Goal: Task Accomplishment & Management: Manage account settings

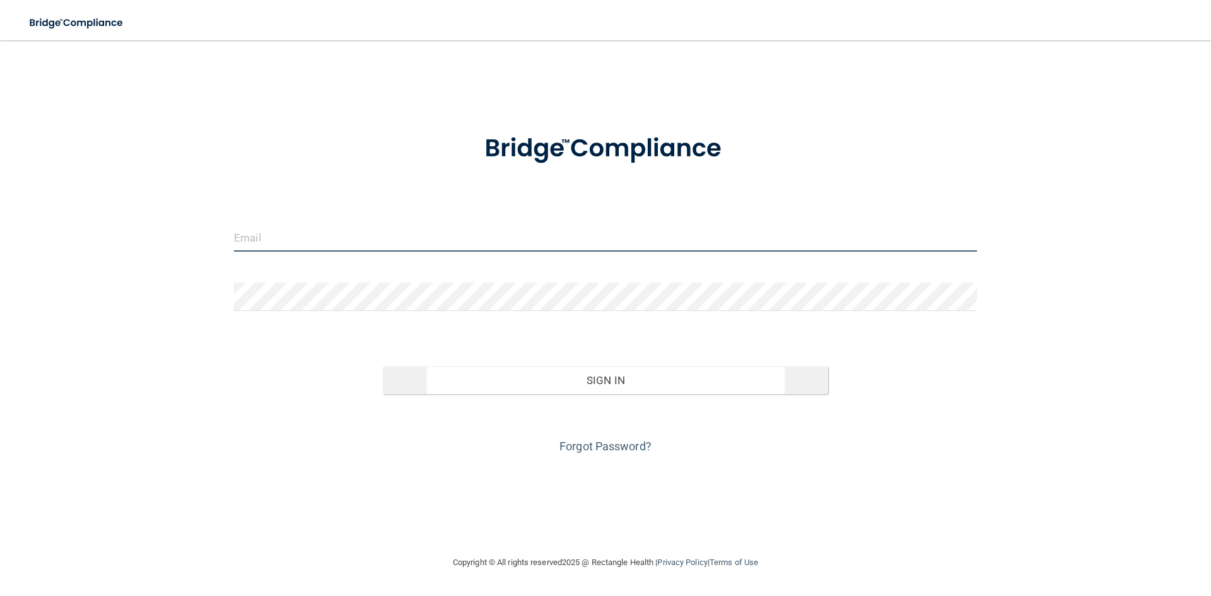
type input "[EMAIL_ADDRESS][DOMAIN_NAME]"
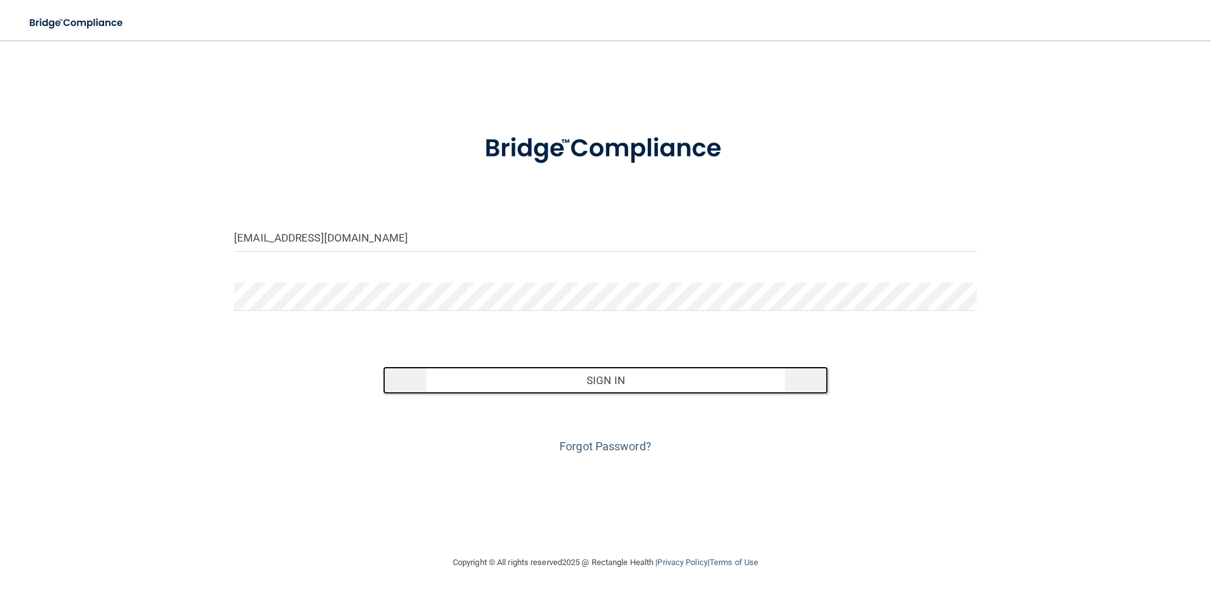
click at [475, 380] on button "Sign In" at bounding box center [606, 381] width 446 height 28
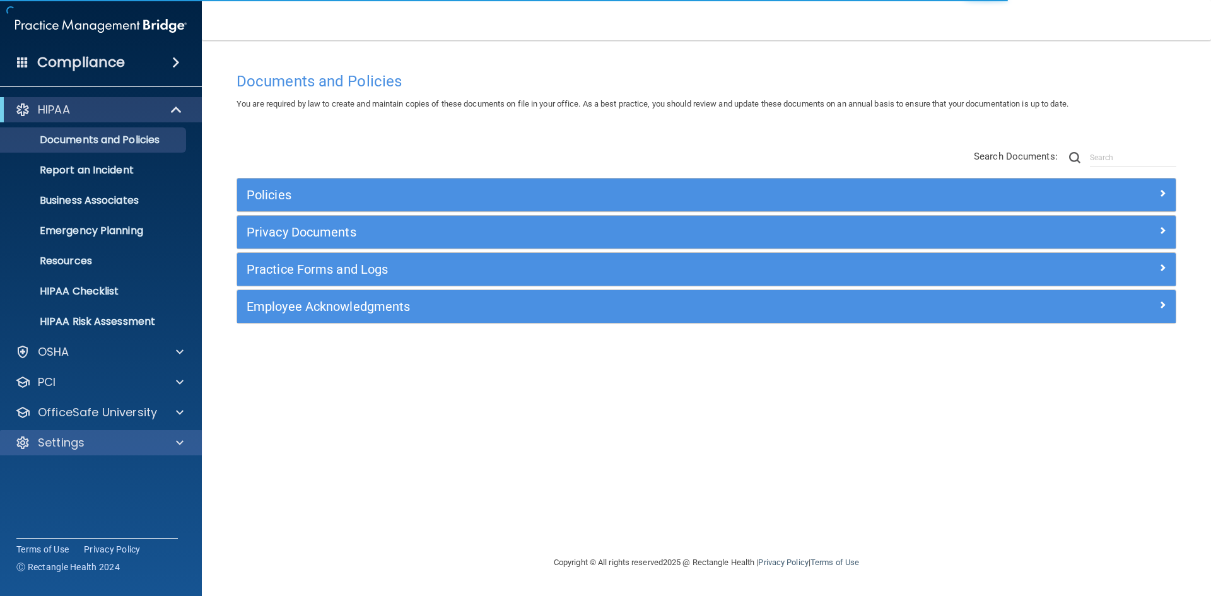
click at [69, 432] on div "Settings" at bounding box center [101, 442] width 203 height 25
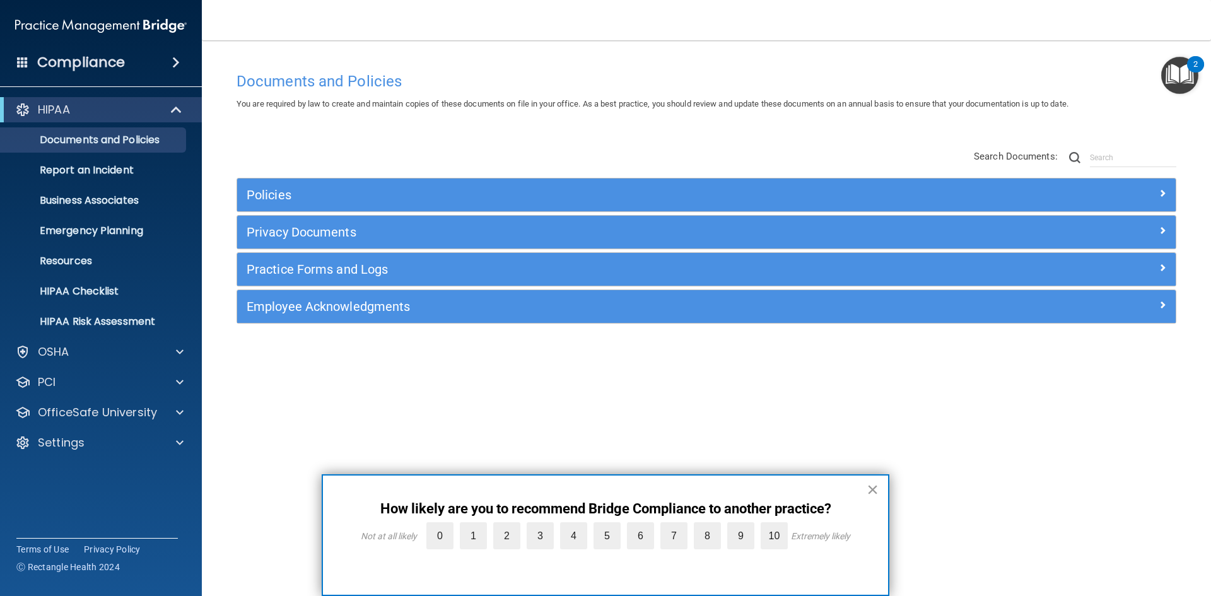
click at [873, 492] on button "×" at bounding box center [873, 490] width 12 height 20
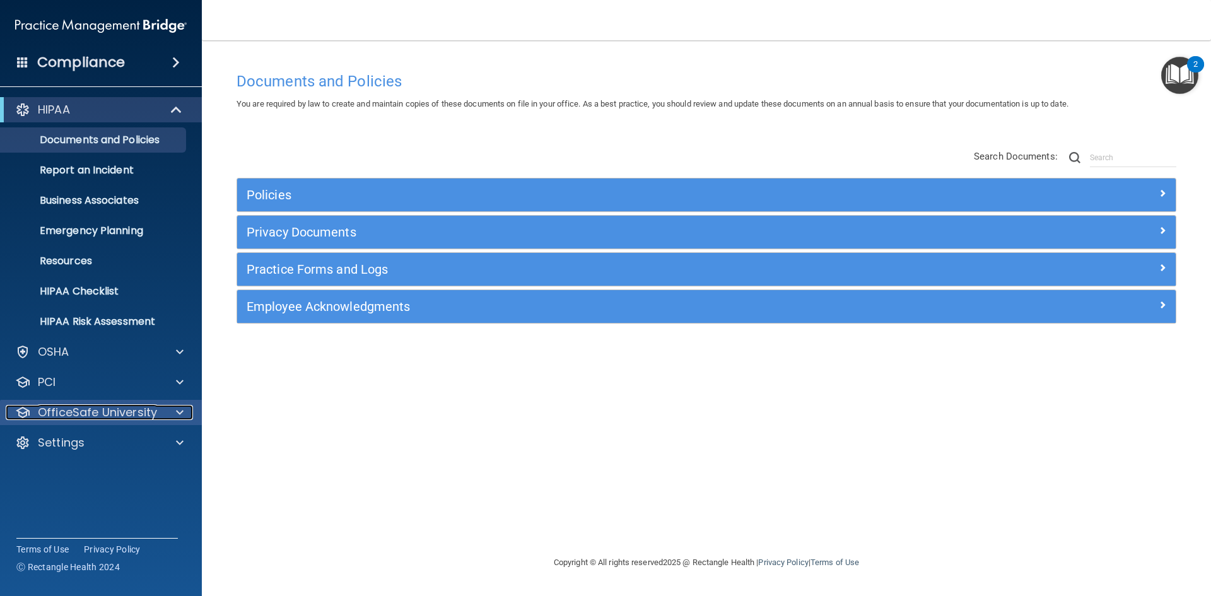
click at [62, 412] on p "OfficeSafe University" at bounding box center [97, 412] width 119 height 15
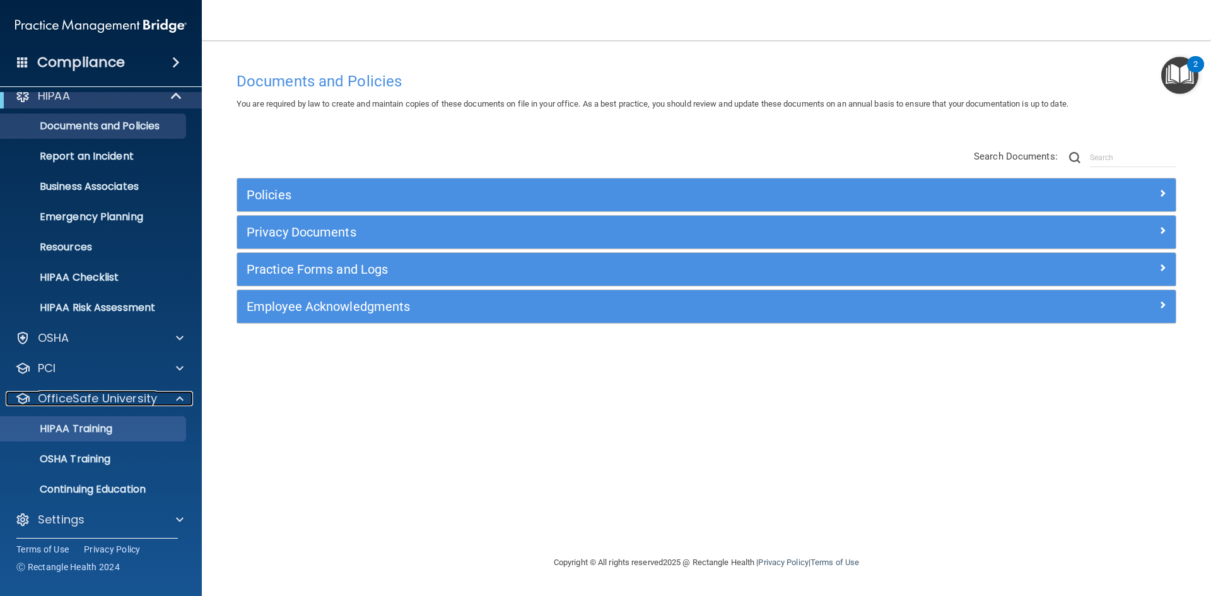
scroll to position [18, 0]
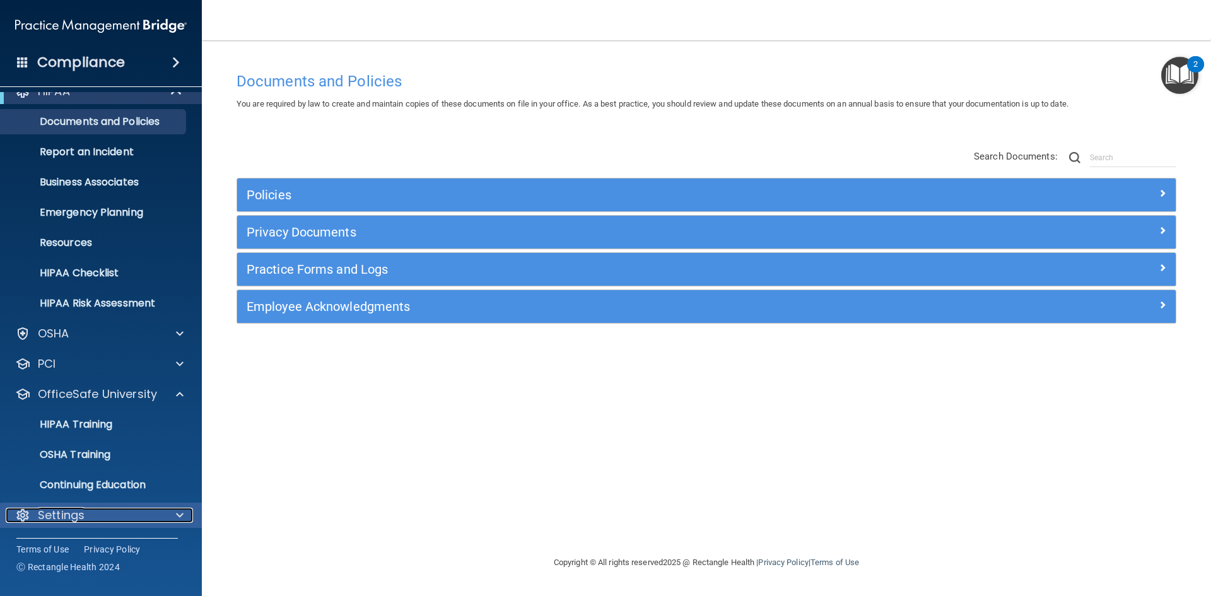
click at [69, 519] on p "Settings" at bounding box center [61, 515] width 47 height 15
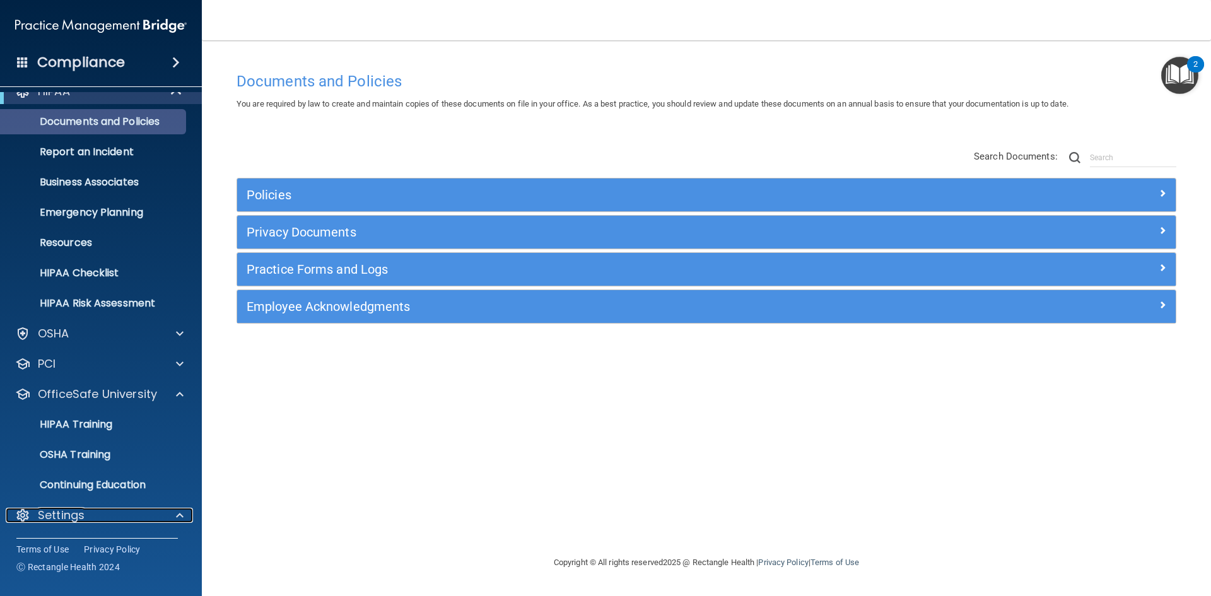
scroll to position [0, 0]
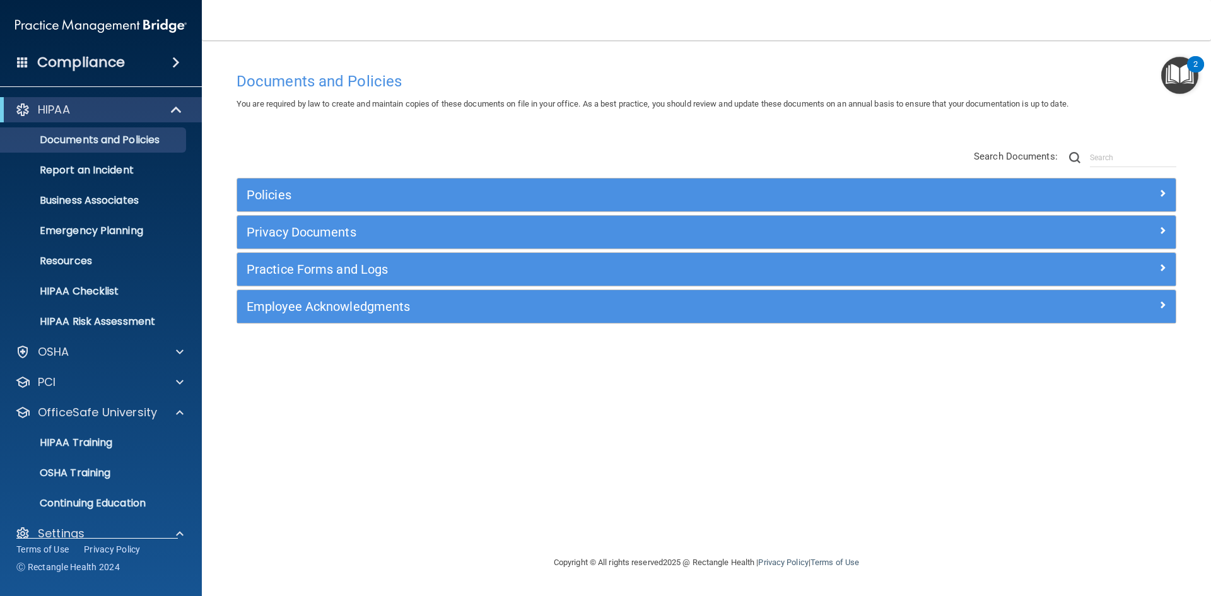
click at [85, 71] on h4 "Compliance" at bounding box center [81, 63] width 88 height 18
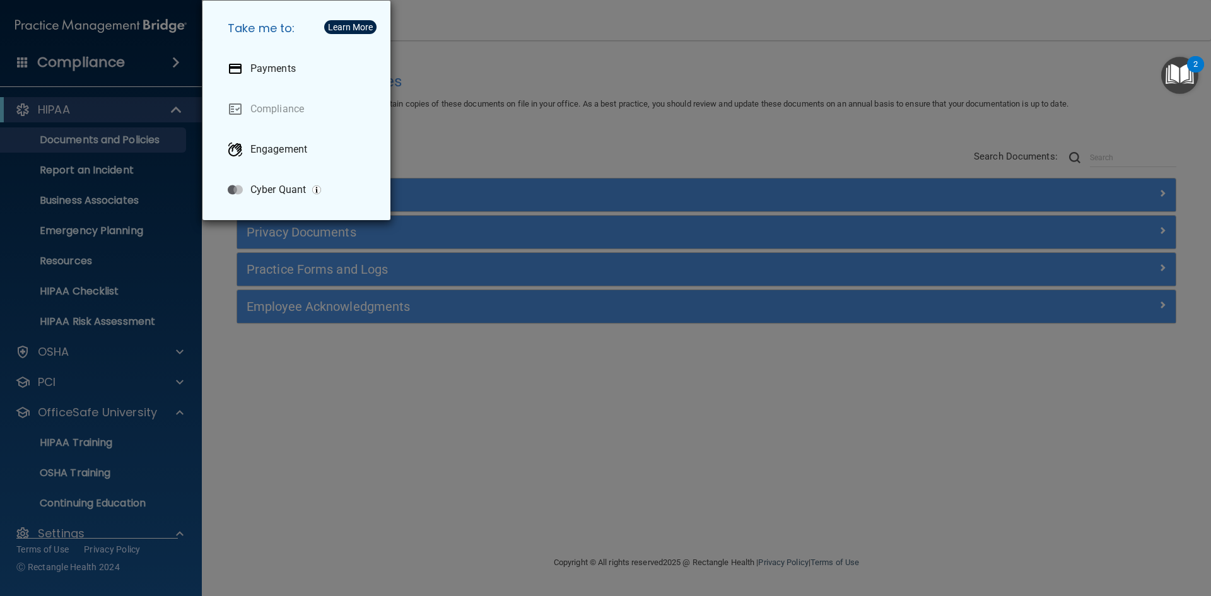
click at [350, 396] on div "Take me to: Payments Compliance Engagement Cyber Quant" at bounding box center [605, 298] width 1211 height 596
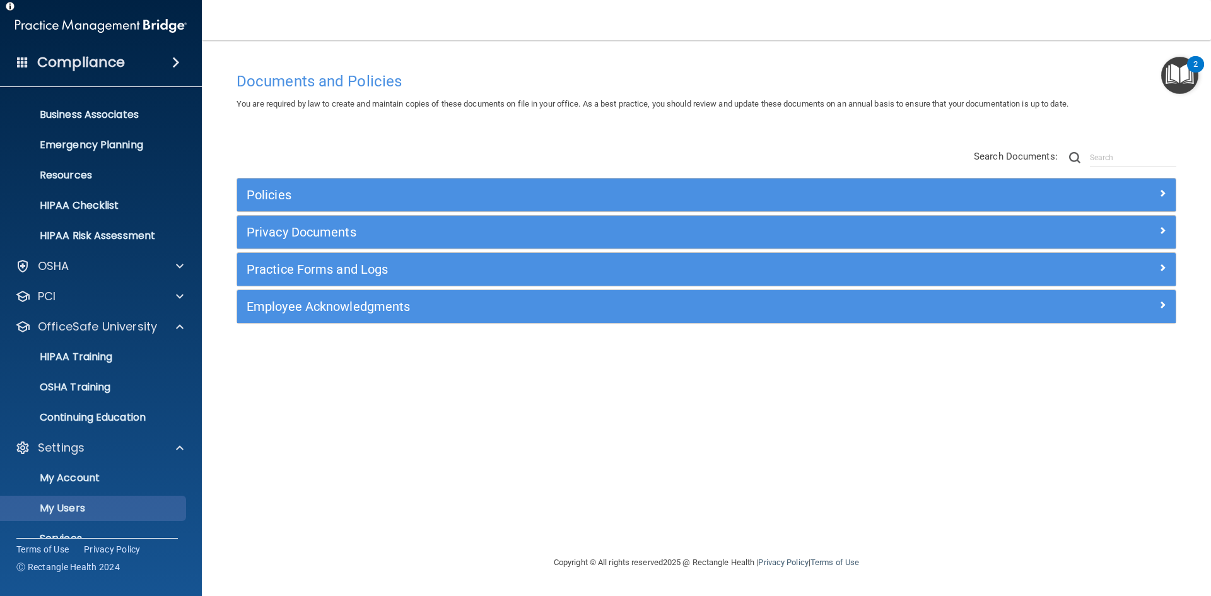
scroll to position [139, 0]
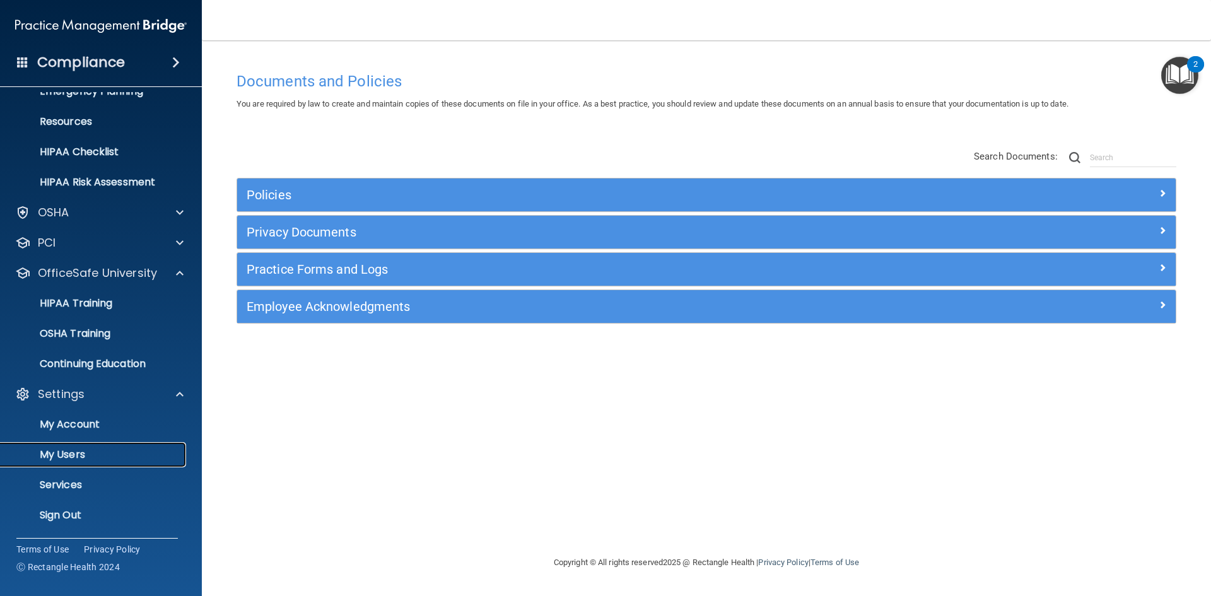
click at [83, 453] on p "My Users" at bounding box center [94, 455] width 172 height 13
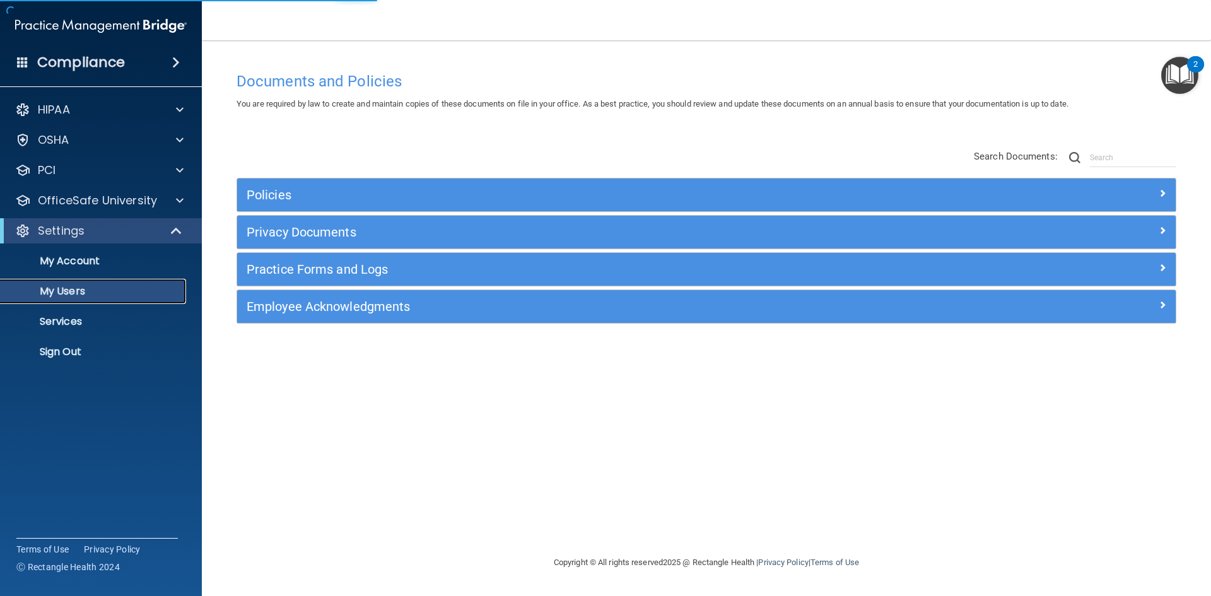
select select "20"
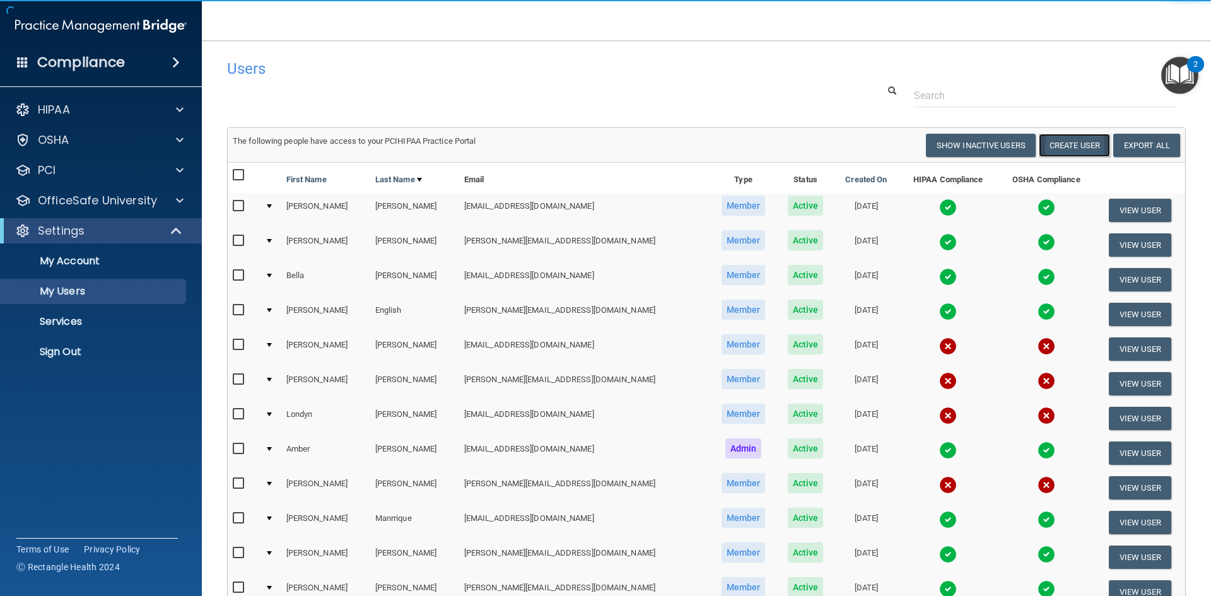
click at [1078, 139] on button "Create User" at bounding box center [1074, 145] width 71 height 23
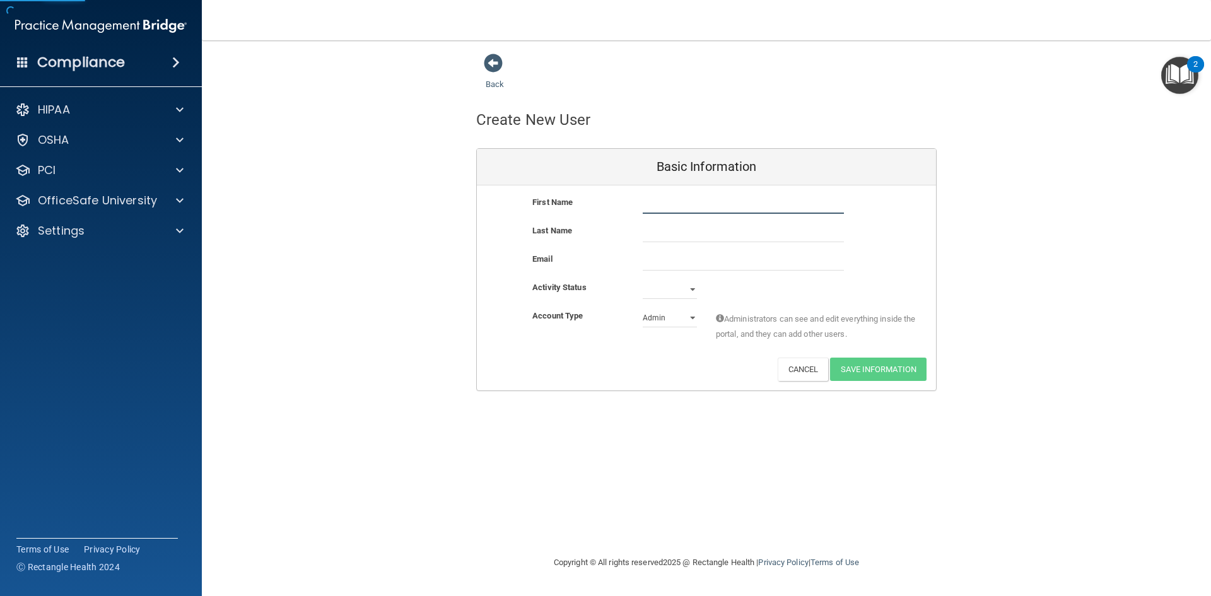
click at [699, 211] on input "text" at bounding box center [743, 204] width 201 height 19
click at [792, 367] on button "Cancel" at bounding box center [803, 369] width 51 height 23
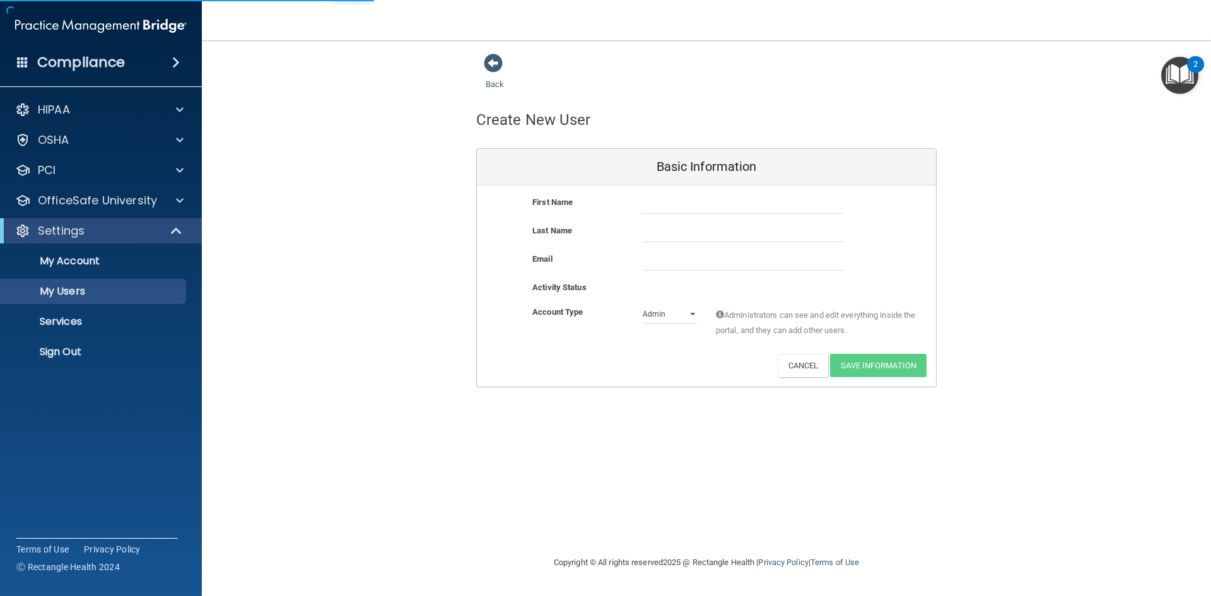
select select "20"
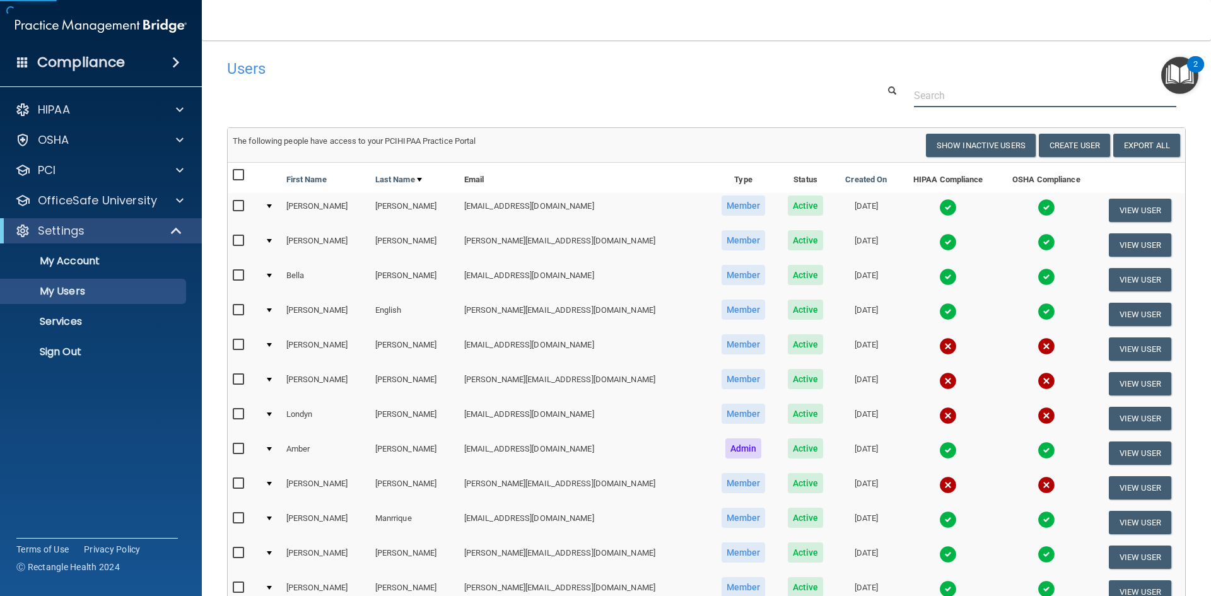
click at [945, 85] on input "text" at bounding box center [1045, 95] width 262 height 23
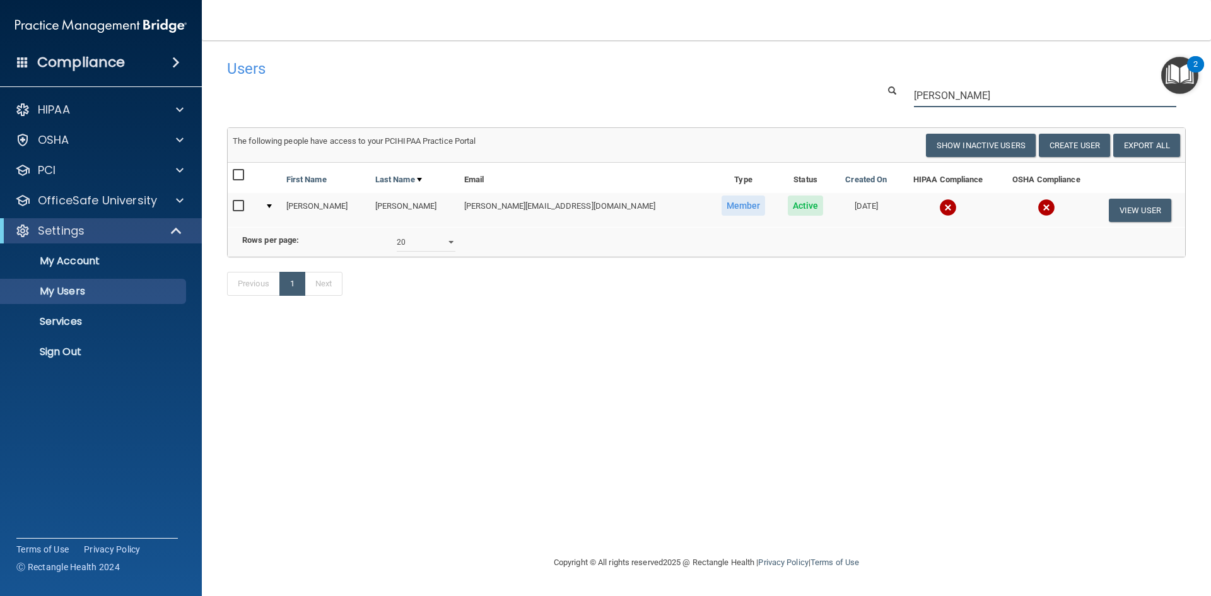
type input "[PERSON_NAME]"
click at [18, 67] on span at bounding box center [22, 61] width 11 height 11
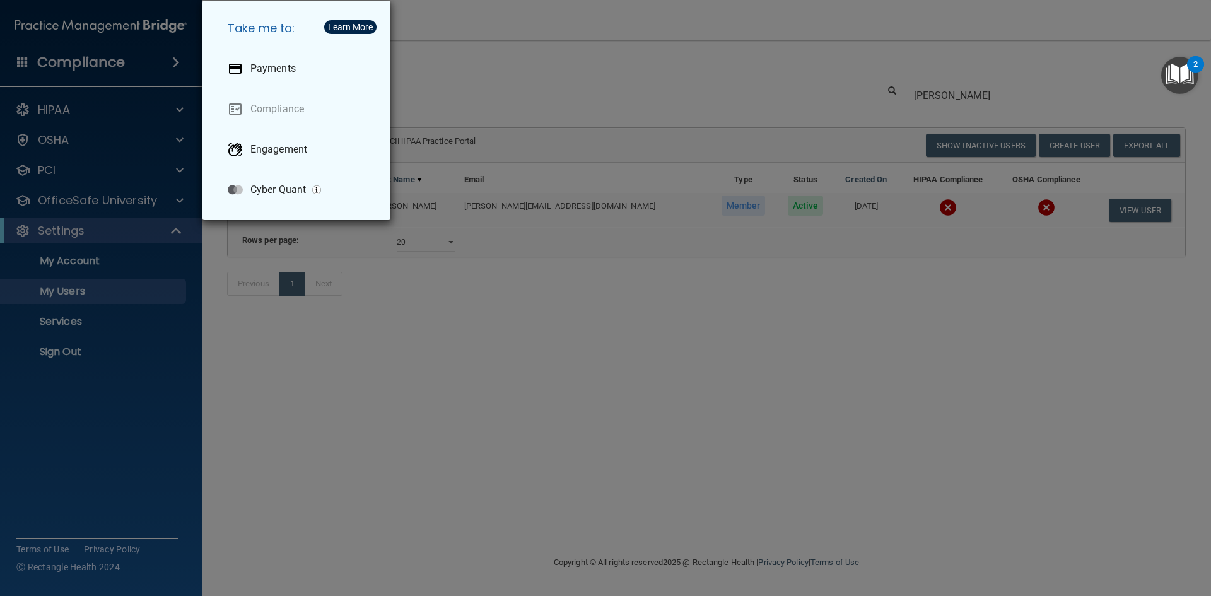
click at [628, 59] on div "Take me to: Payments Compliance Engagement Cyber Quant" at bounding box center [605, 298] width 1211 height 596
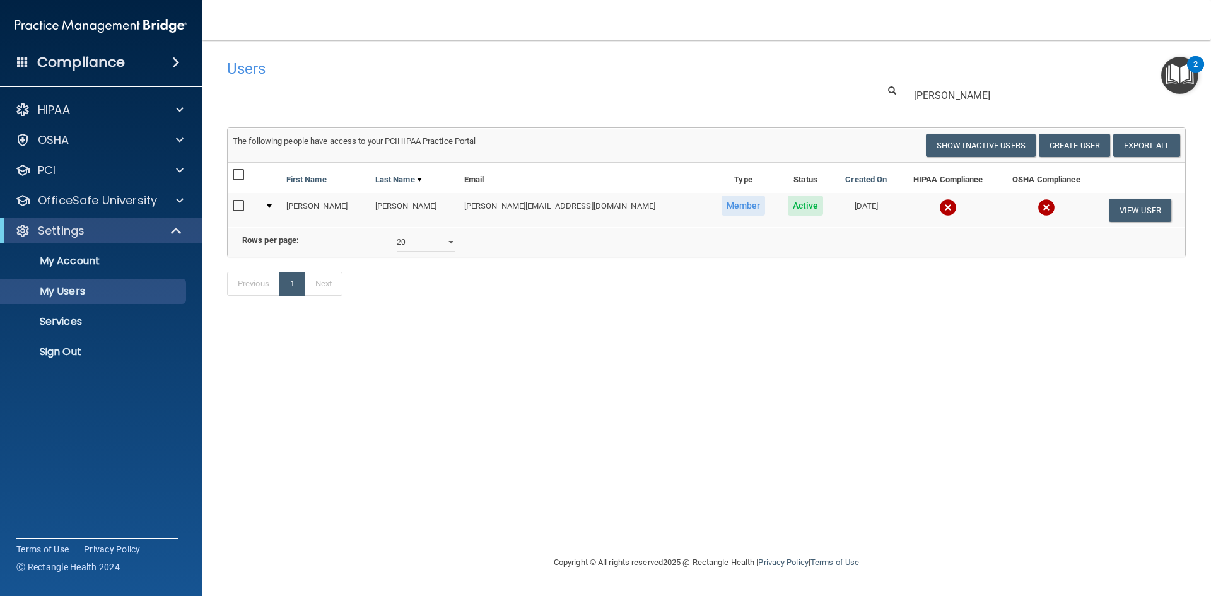
click at [139, 26] on img at bounding box center [101, 25] width 172 height 25
click at [71, 351] on p "Sign Out" at bounding box center [94, 352] width 172 height 13
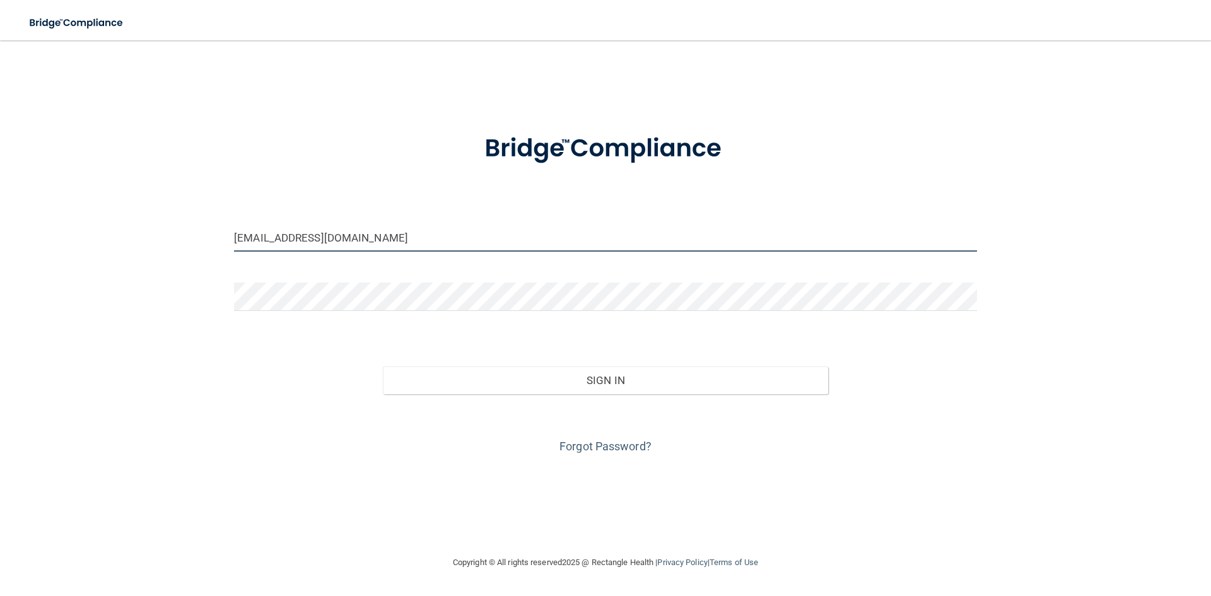
click at [475, 242] on input "[EMAIL_ADDRESS][DOMAIN_NAME]" at bounding box center [605, 237] width 743 height 28
drag, startPoint x: 475, startPoint y: 242, endPoint x: 23, endPoint y: 241, distance: 451.8
click at [66, 241] on div "[EMAIL_ADDRESS][DOMAIN_NAME] Invalid email/password. You don't have permission …" at bounding box center [605, 298] width 1161 height 490
type input "[PERSON_NAME][EMAIL_ADDRESS][DOMAIN_NAME]"
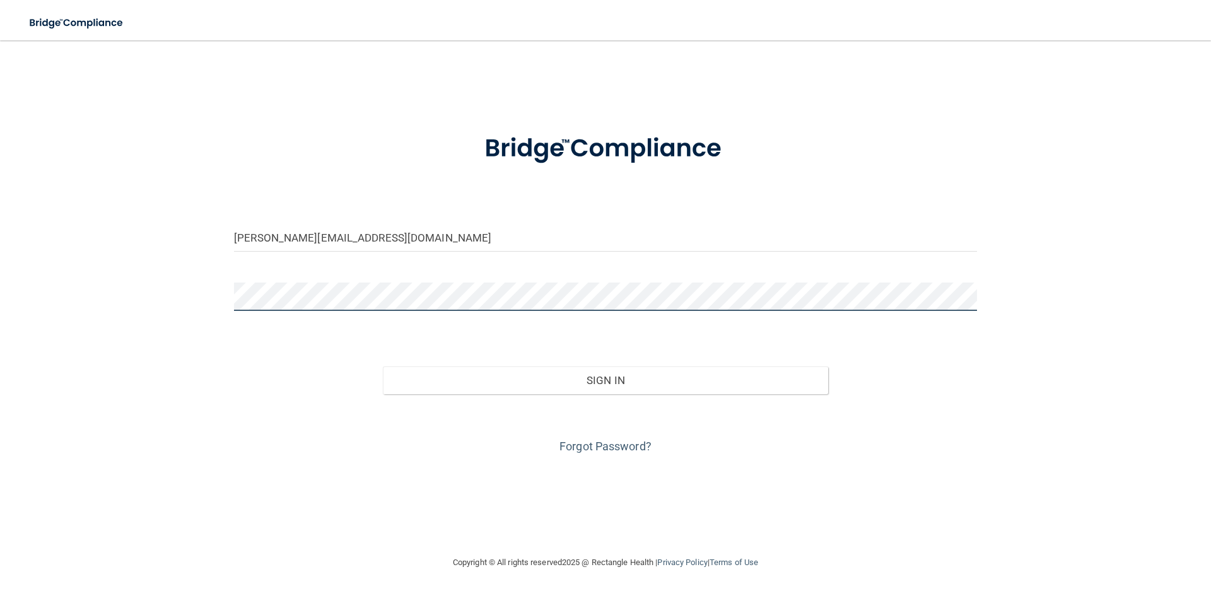
click at [189, 290] on div "[PERSON_NAME][EMAIL_ADDRESS][DOMAIN_NAME] Invalid email/password. You don't hav…" at bounding box center [605, 298] width 1161 height 490
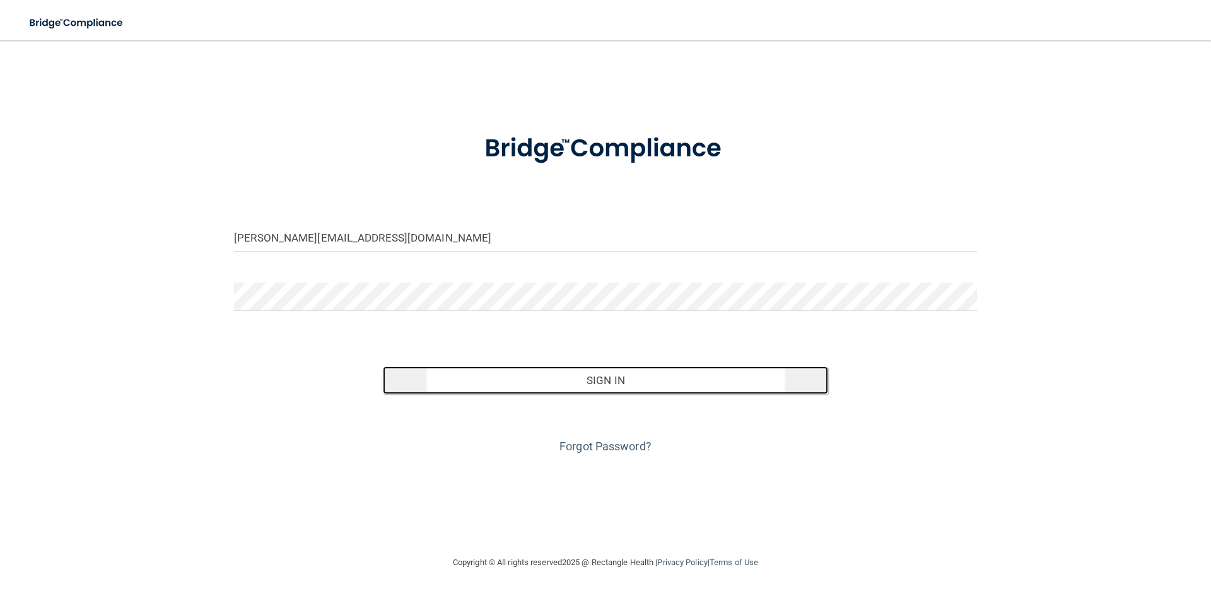
click at [481, 386] on button "Sign In" at bounding box center [606, 381] width 446 height 28
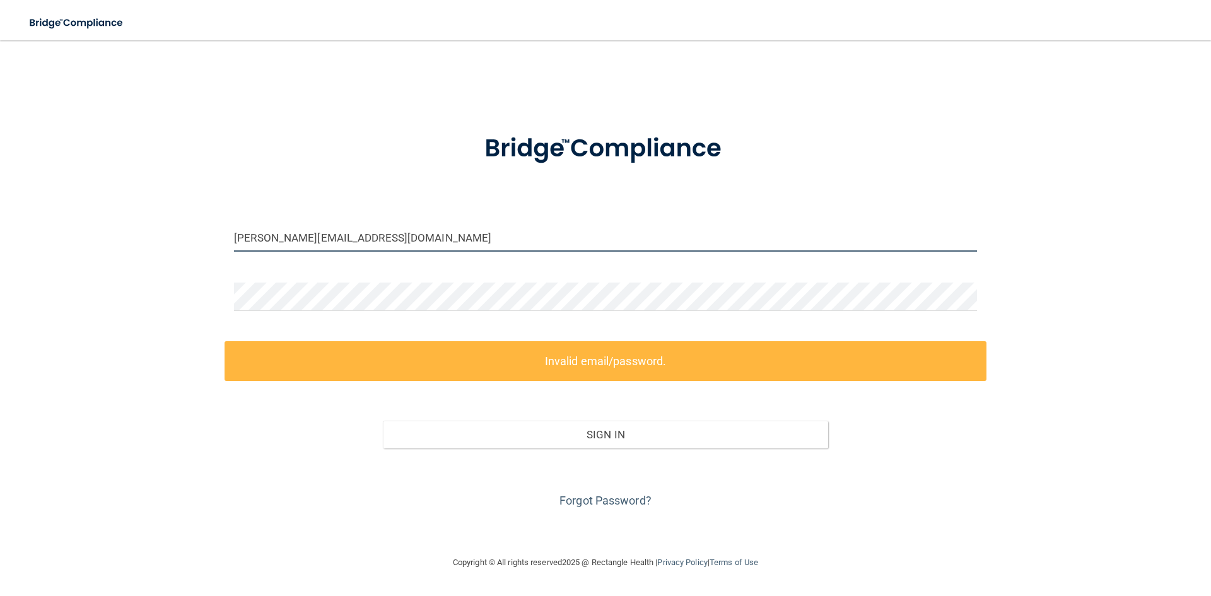
click at [437, 239] on input "[PERSON_NAME][EMAIL_ADDRESS][DOMAIN_NAME]" at bounding box center [605, 237] width 743 height 28
drag, startPoint x: 437, startPoint y: 239, endPoint x: 136, endPoint y: 260, distance: 301.7
click at [136, 259] on div "[PERSON_NAME][EMAIL_ADDRESS][DOMAIN_NAME] Invalid email/password. You don't hav…" at bounding box center [605, 298] width 1161 height 490
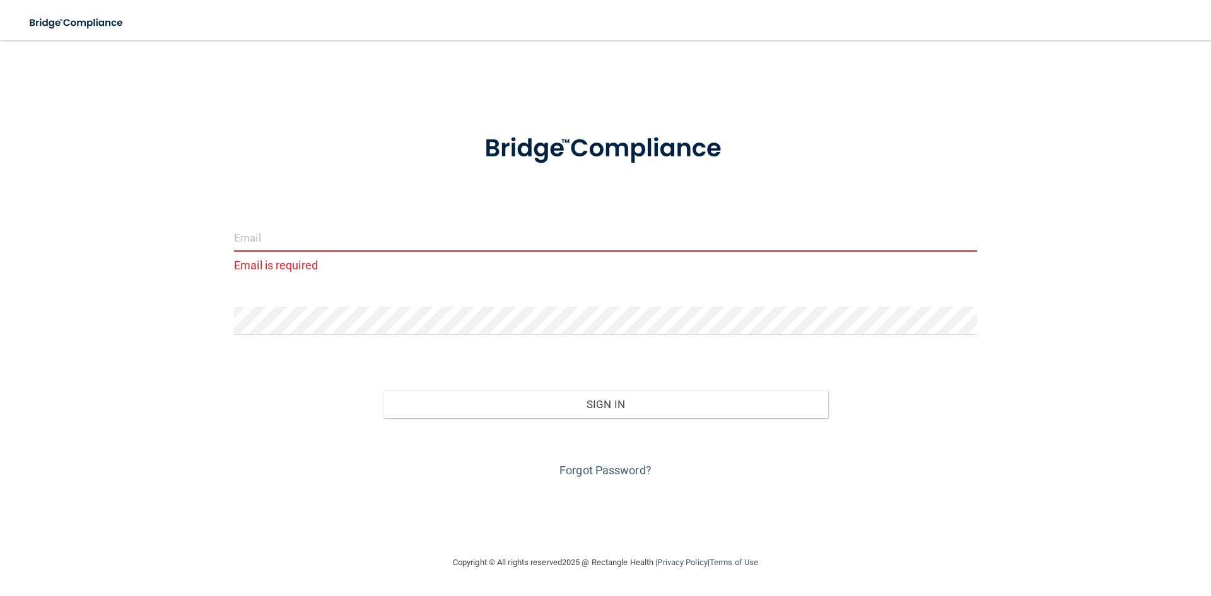
type input "[EMAIL_ADDRESS][DOMAIN_NAME]"
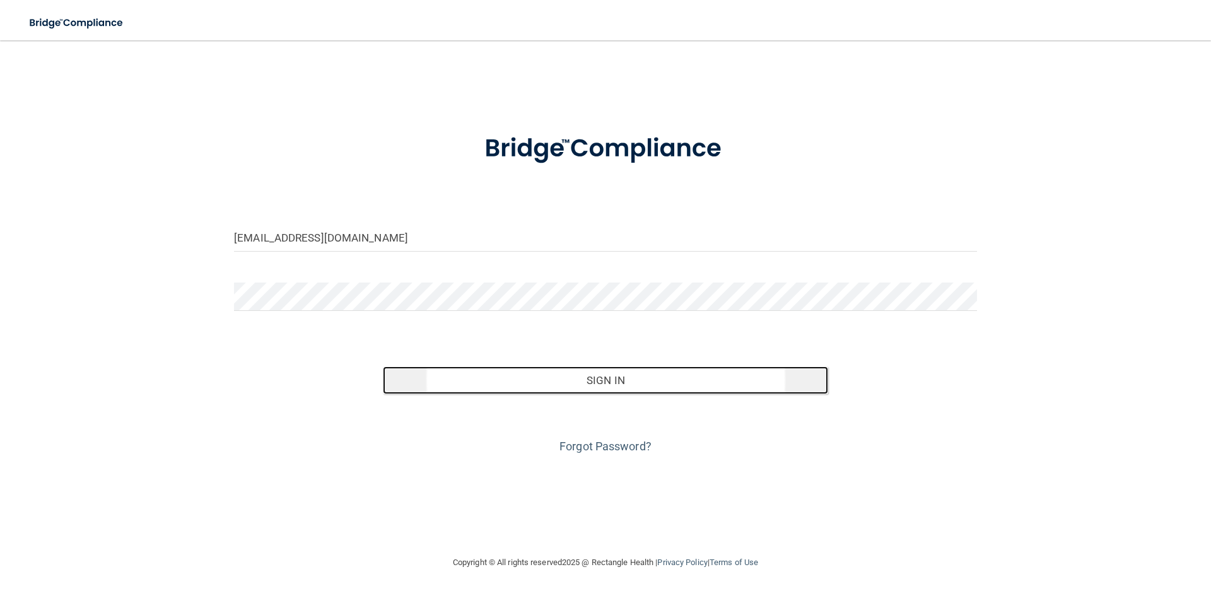
click at [430, 384] on button "Sign In" at bounding box center [606, 381] width 446 height 28
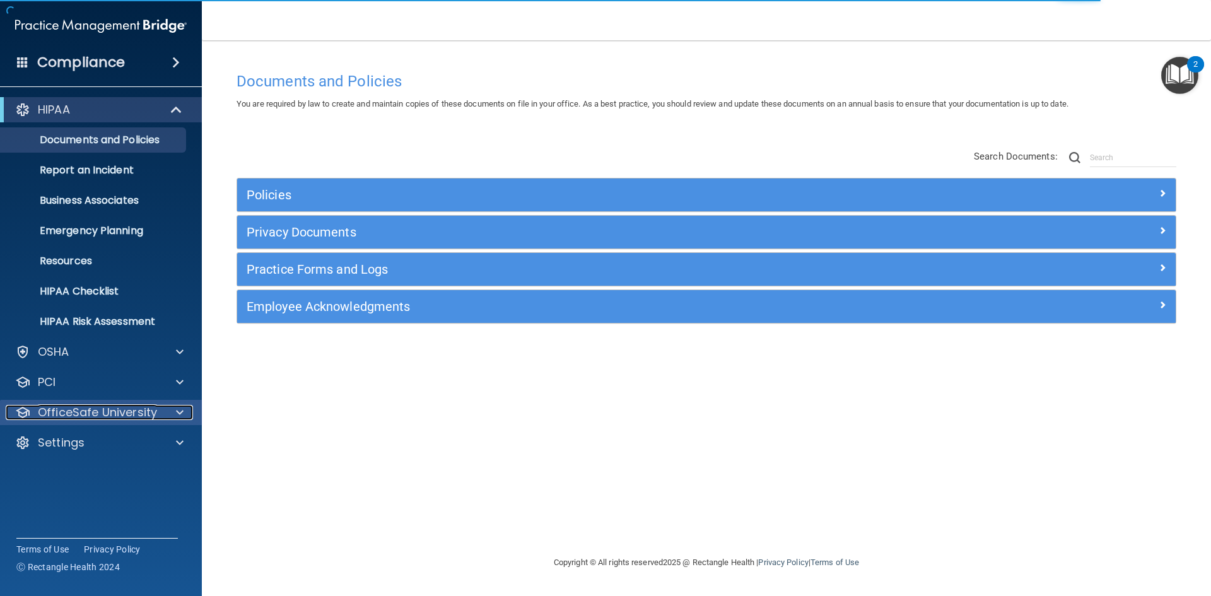
click at [120, 417] on p "OfficeSafe University" at bounding box center [97, 412] width 119 height 15
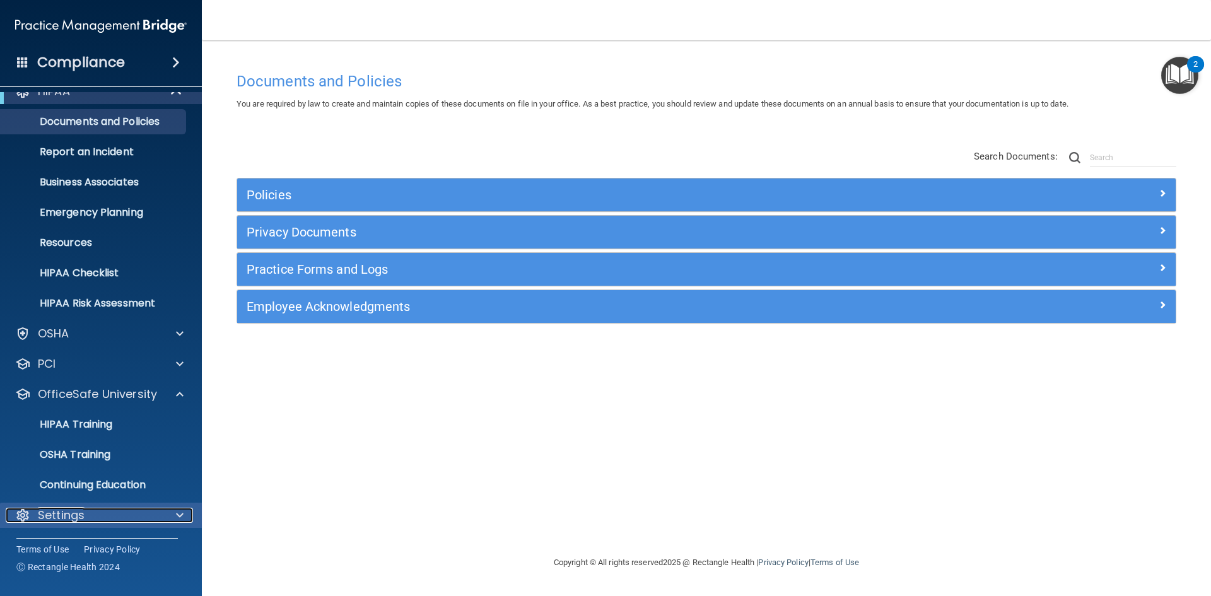
click at [66, 508] on p "Settings" at bounding box center [61, 515] width 47 height 15
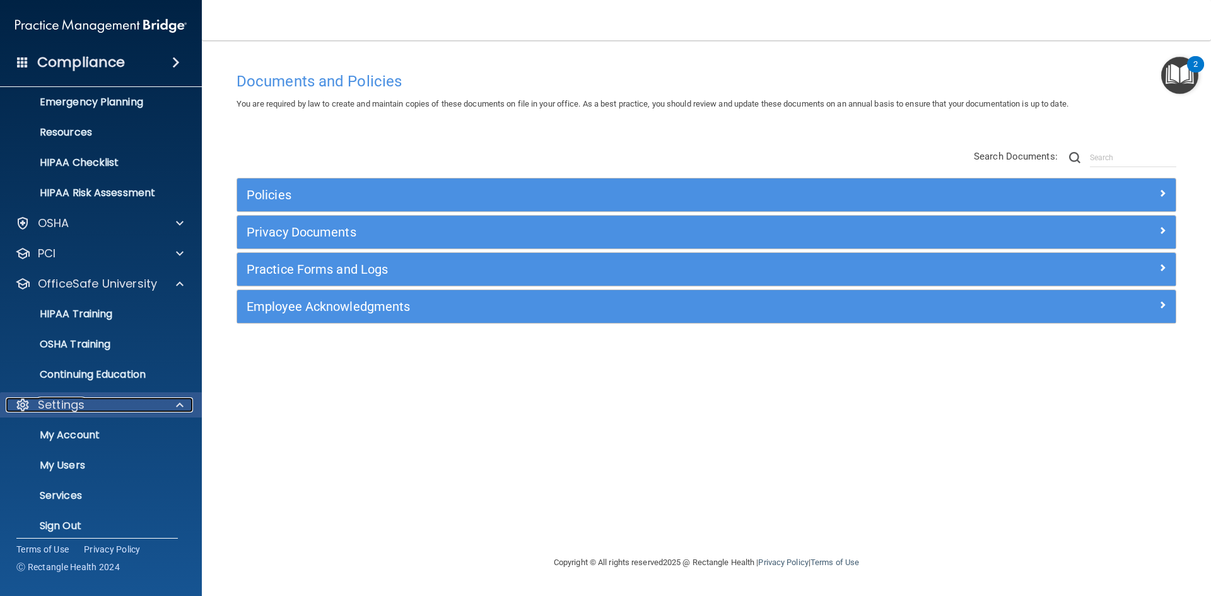
scroll to position [135, 0]
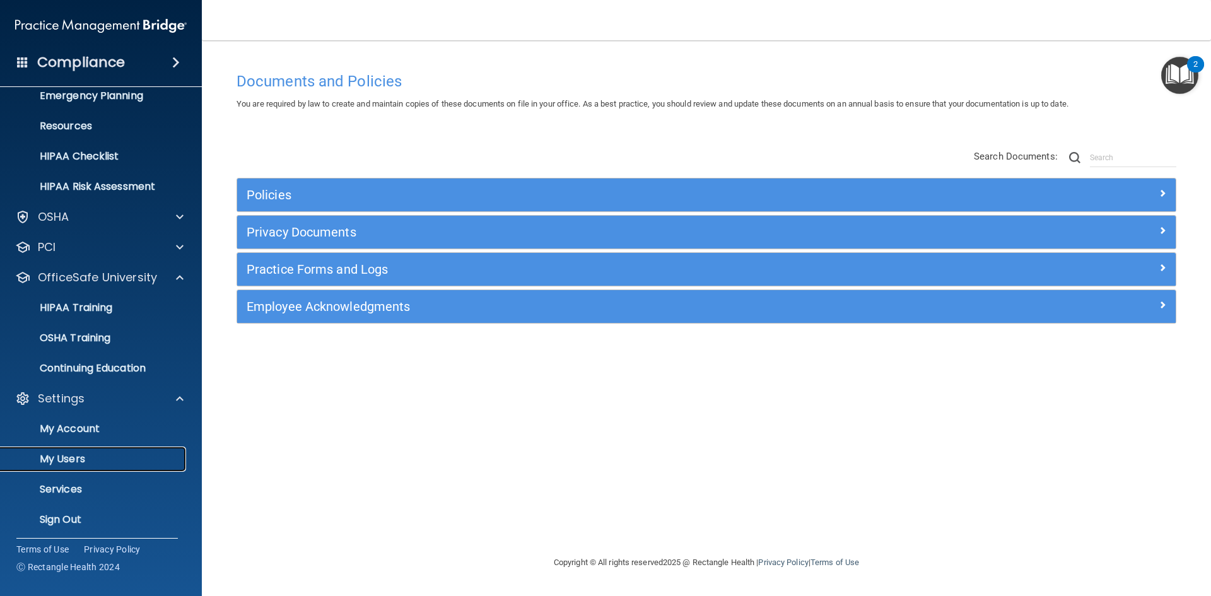
click at [73, 462] on p "My Users" at bounding box center [94, 459] width 172 height 13
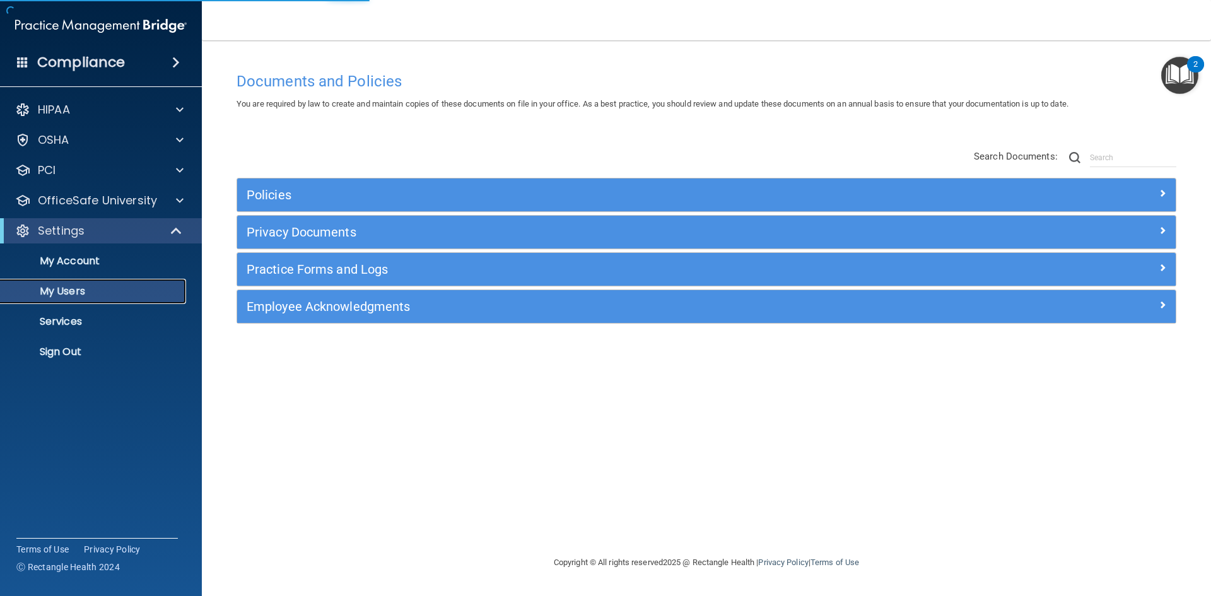
select select "20"
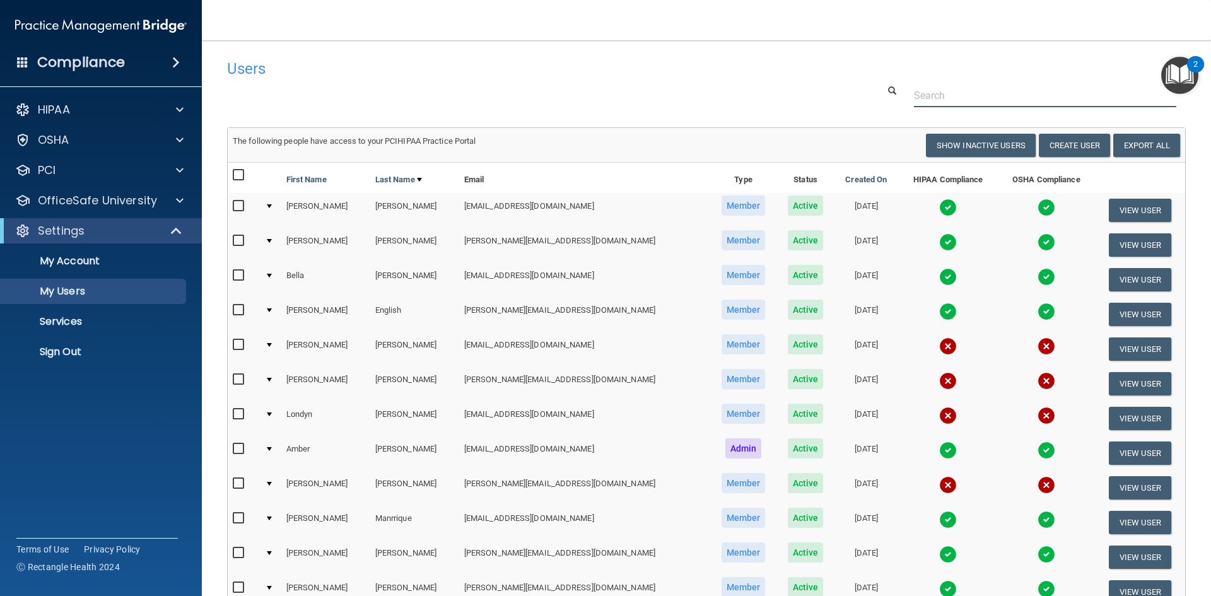
click at [998, 97] on input "text" at bounding box center [1045, 95] width 262 height 23
type input "[PERSON_NAME]"
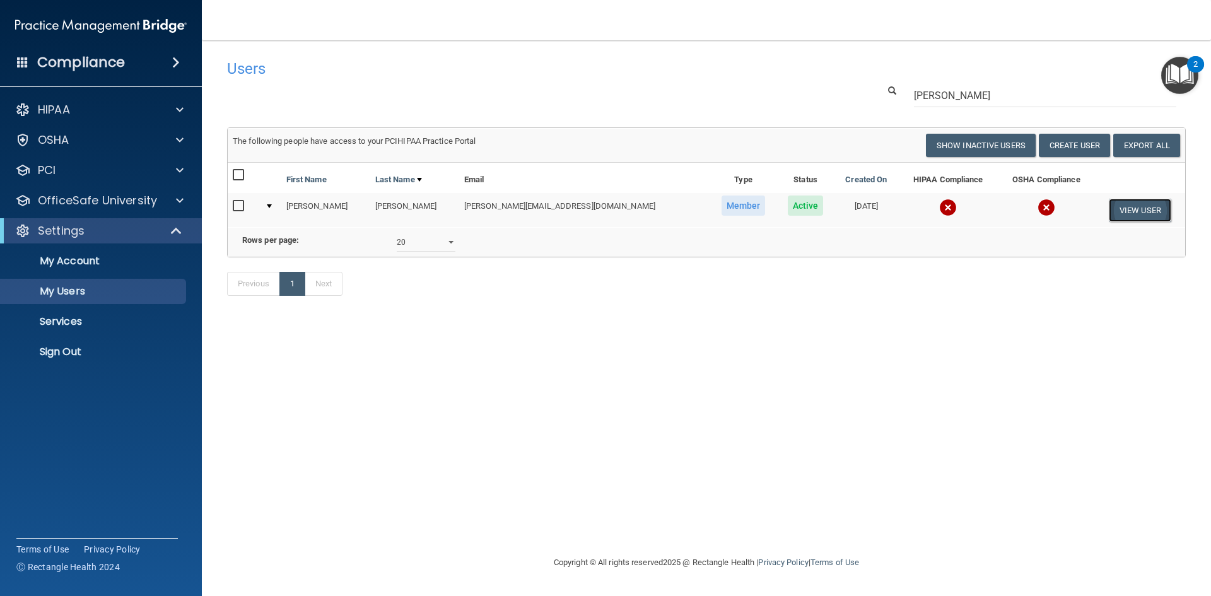
click at [1128, 204] on button "View User" at bounding box center [1140, 210] width 62 height 23
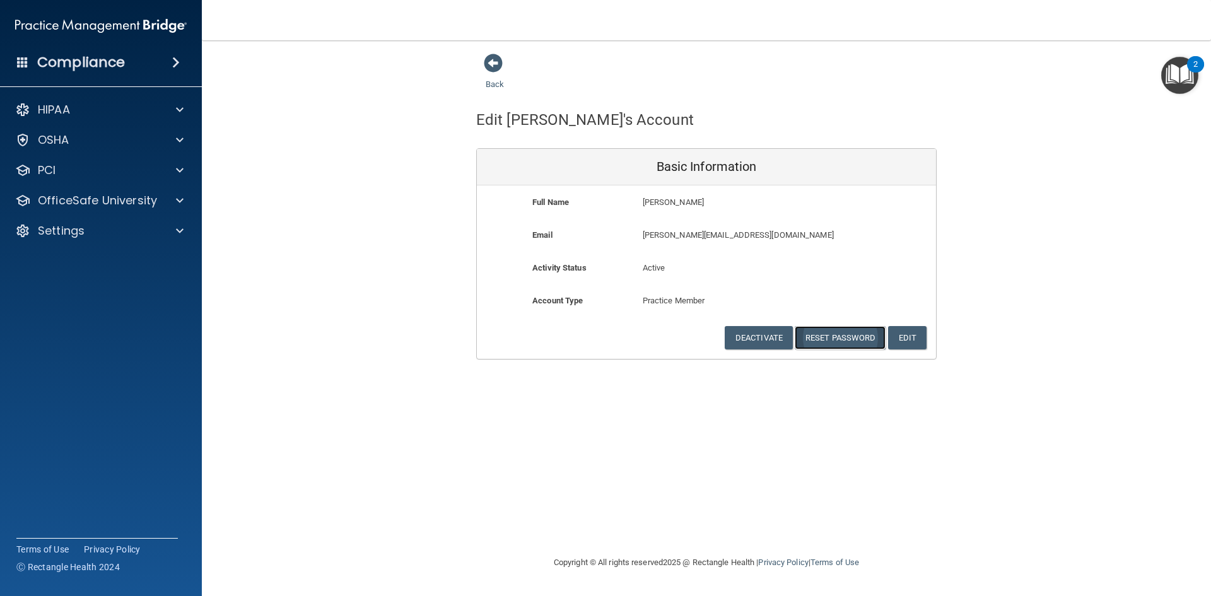
click at [844, 338] on button "Reset Password" at bounding box center [840, 337] width 91 height 23
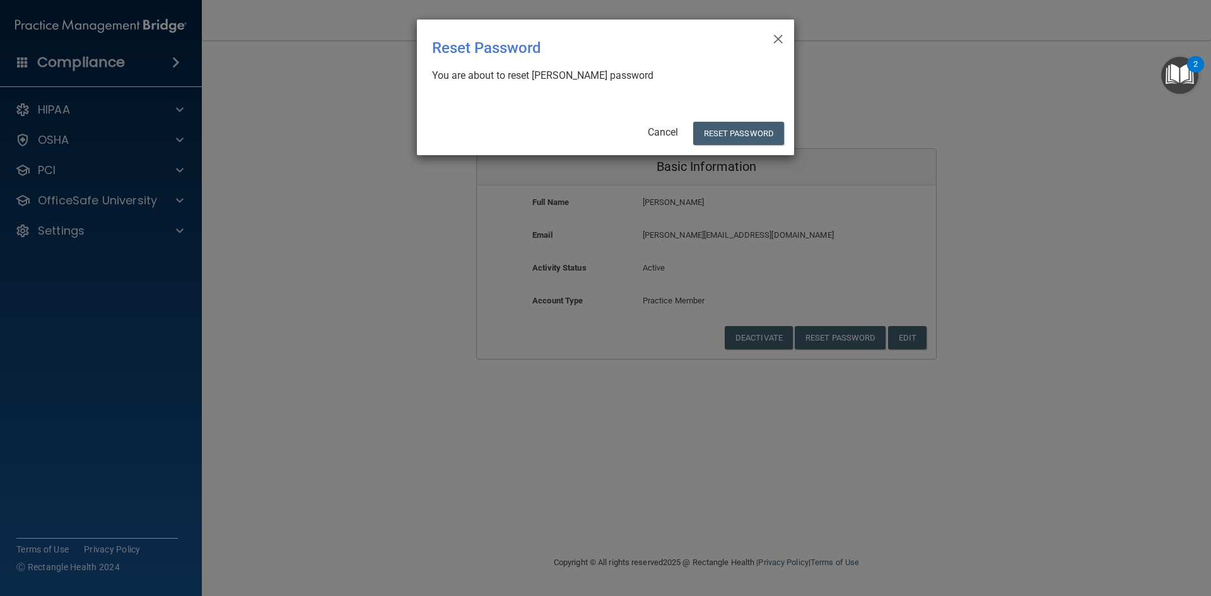
click at [732, 121] on div "× Close Reset Password There was an error while resetting the password ... You …" at bounding box center [605, 88] width 377 height 136
click at [734, 124] on button "Reset Password" at bounding box center [738, 133] width 91 height 23
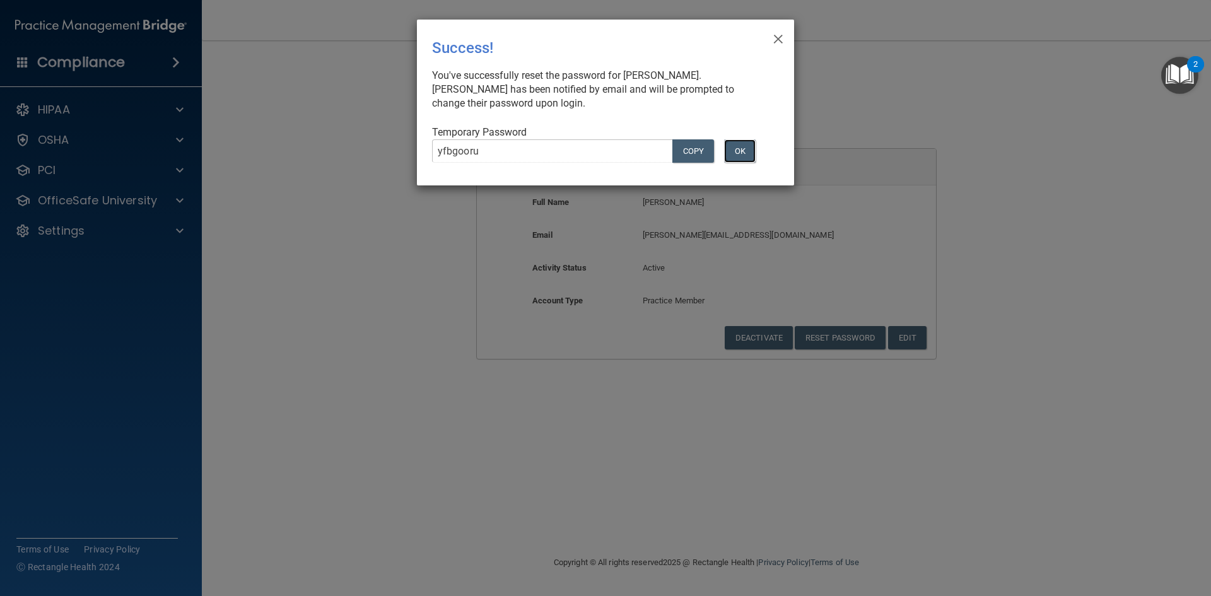
click at [734, 154] on button "OK" at bounding box center [740, 150] width 32 height 23
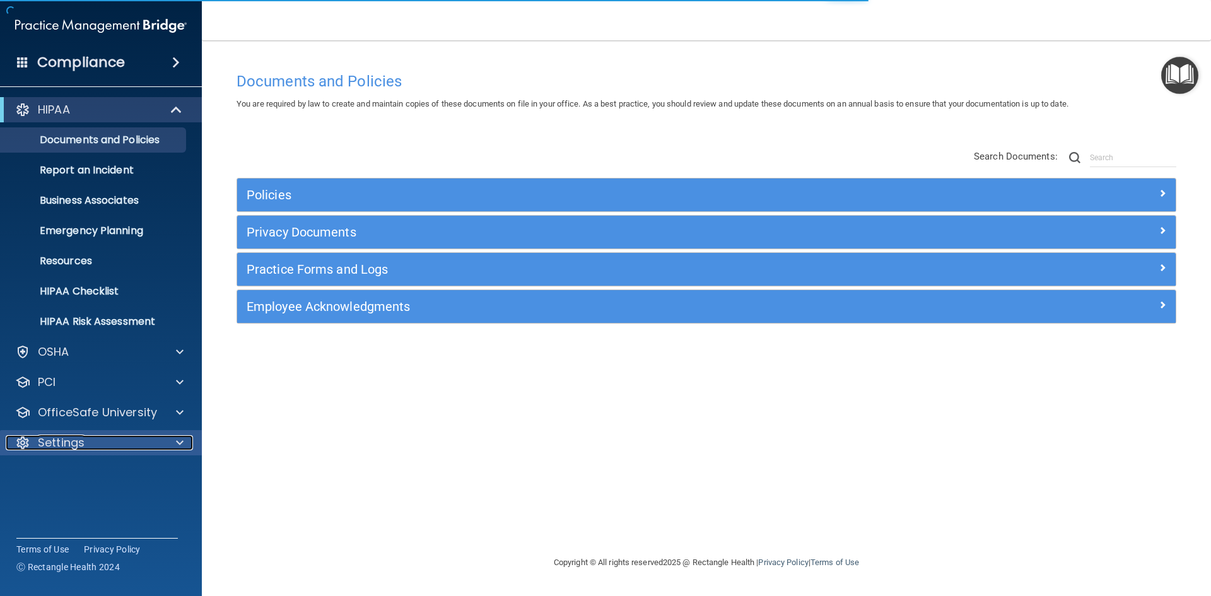
click at [95, 447] on div "Settings" at bounding box center [84, 442] width 156 height 15
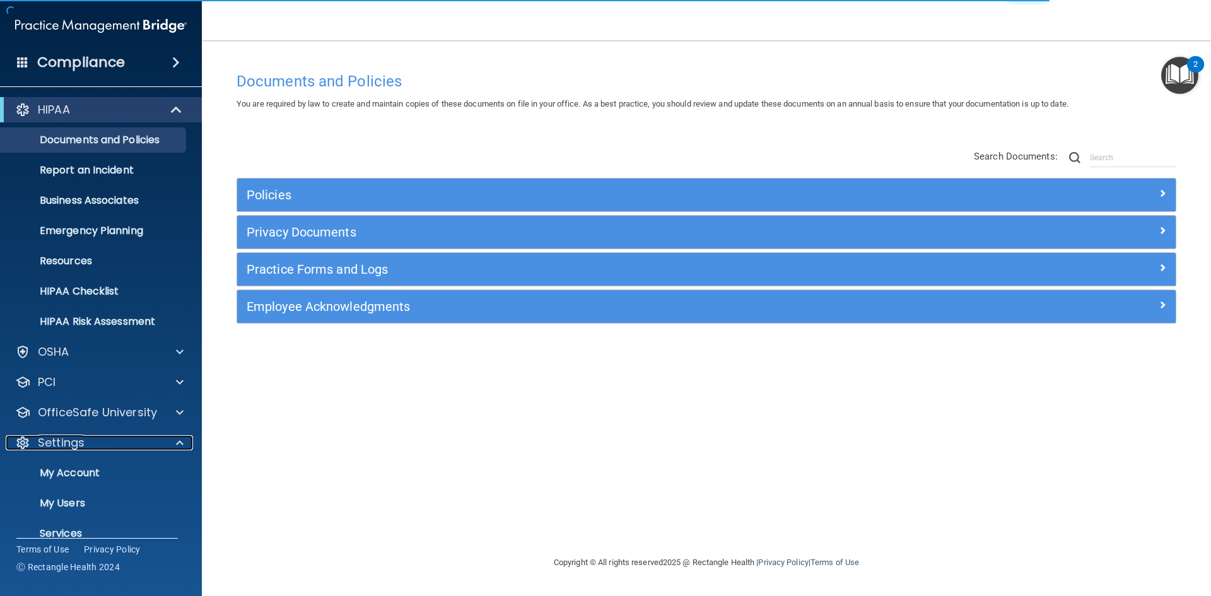
scroll to position [49, 0]
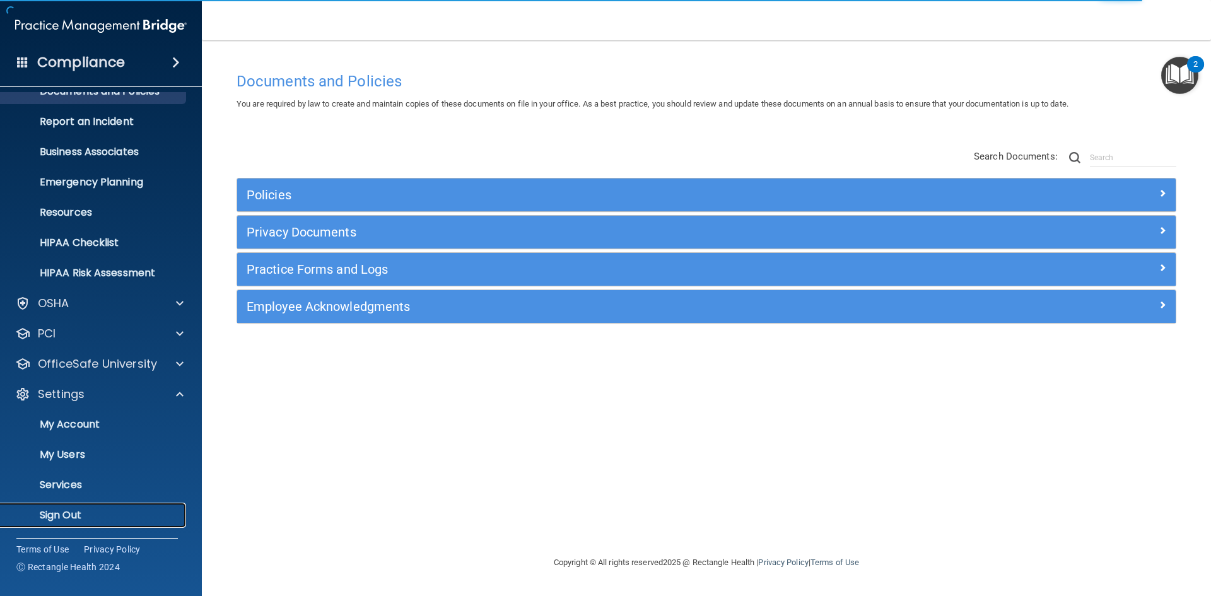
click at [69, 511] on p "Sign Out" at bounding box center [94, 515] width 172 height 13
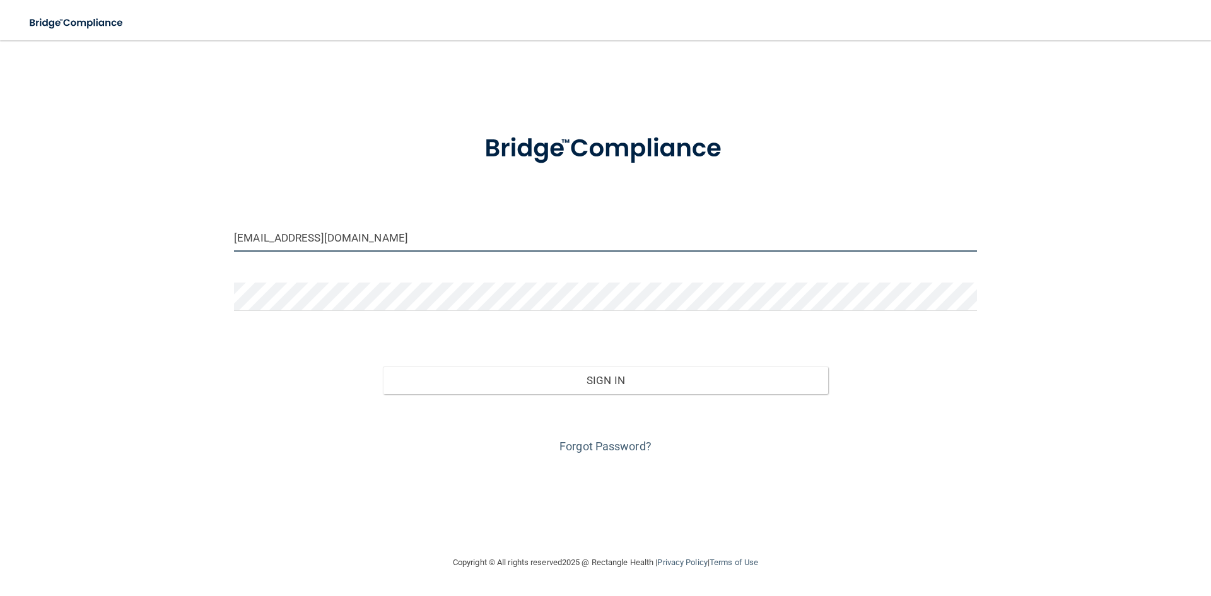
click at [502, 244] on input "[EMAIL_ADDRESS][DOMAIN_NAME]" at bounding box center [605, 237] width 743 height 28
drag, startPoint x: 500, startPoint y: 244, endPoint x: 0, endPoint y: 246, distance: 500.4
click at [0, 249] on main "texassedationdentaltyler@gmail.com Invalid email/password. You don't have permi…" at bounding box center [605, 318] width 1211 height 556
type input "[PERSON_NAME][EMAIL_ADDRESS][DOMAIN_NAME]"
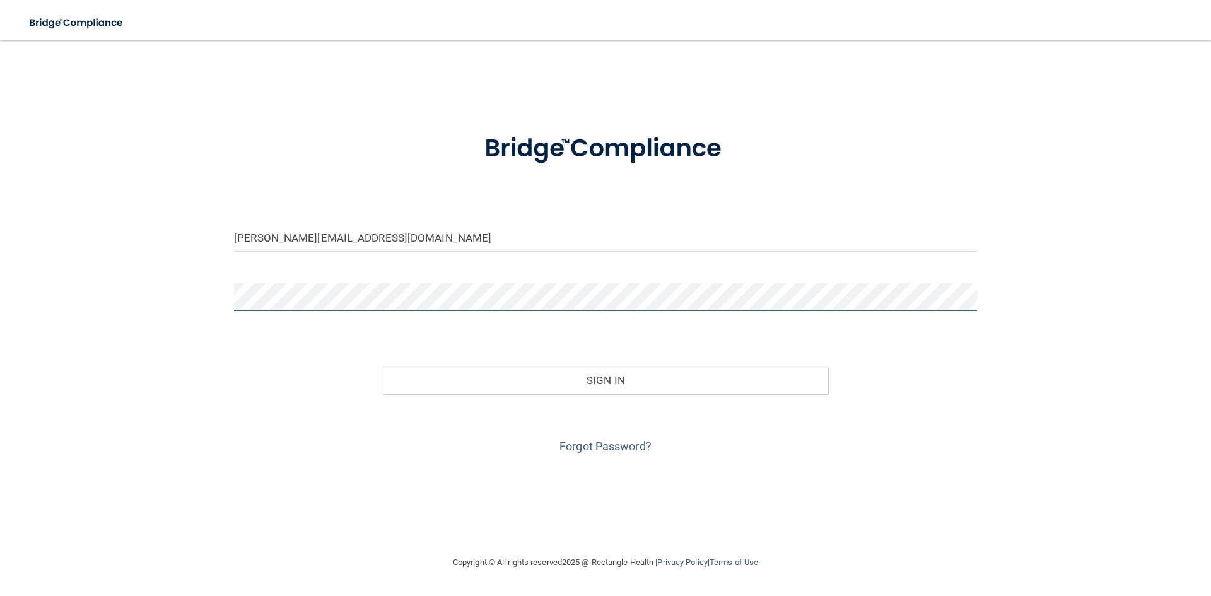
click at [179, 291] on div "[PERSON_NAME][EMAIL_ADDRESS][DOMAIN_NAME] Invalid email/password. You don't hav…" at bounding box center [605, 298] width 1161 height 490
click at [383, 367] on button "Sign In" at bounding box center [606, 381] width 446 height 28
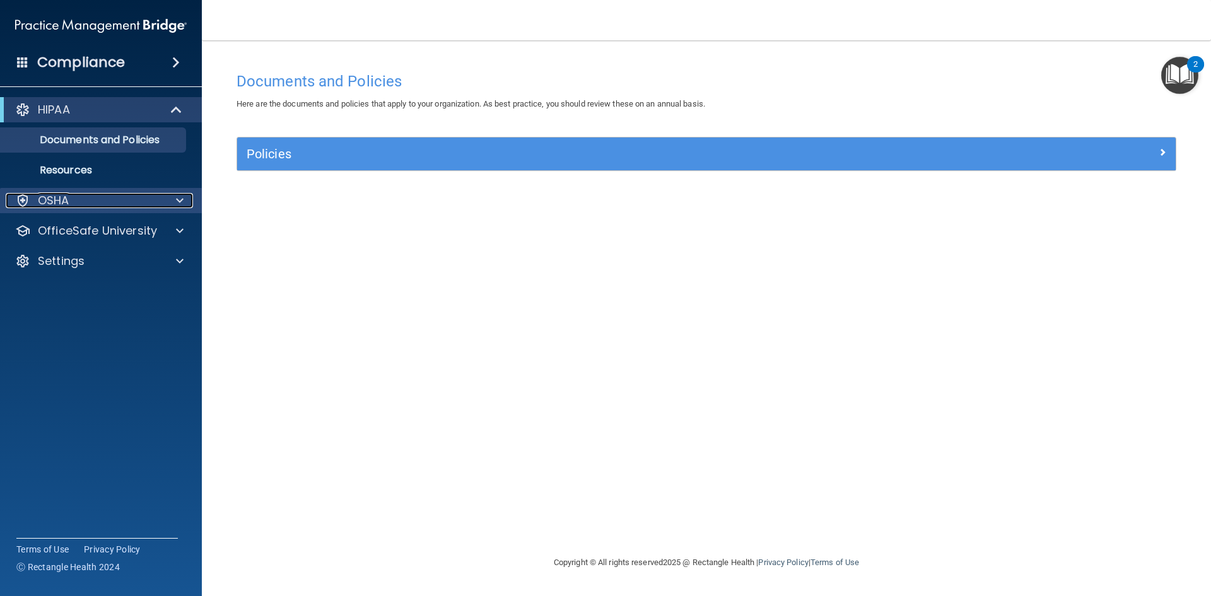
click at [129, 200] on div "OSHA" at bounding box center [84, 200] width 156 height 15
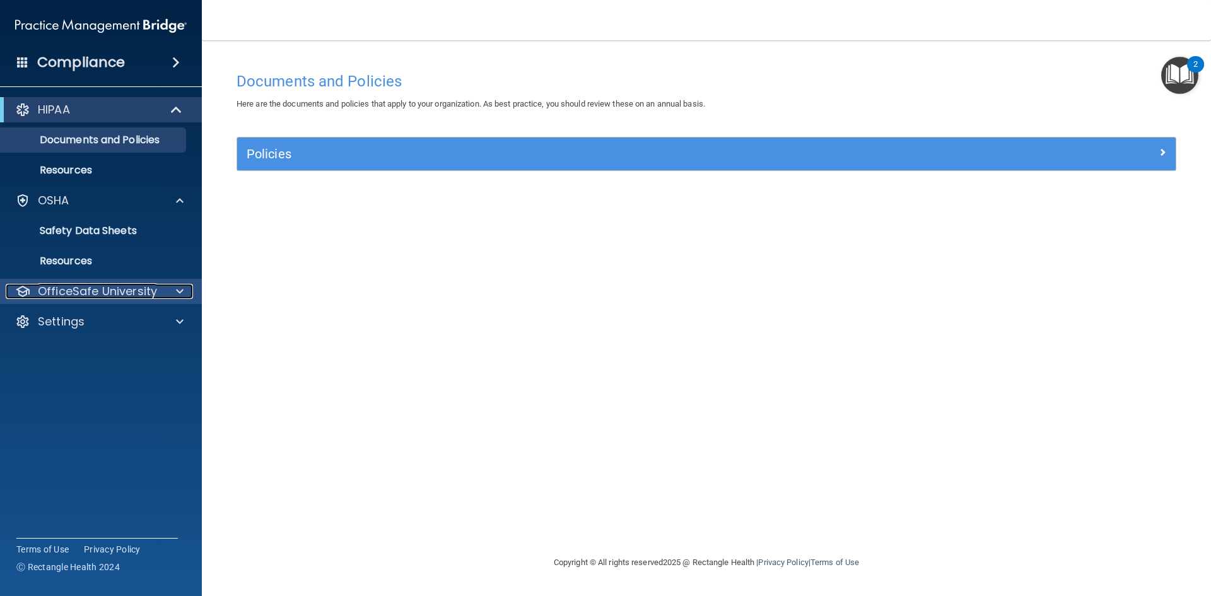
click at [129, 294] on p "OfficeSafe University" at bounding box center [97, 291] width 119 height 15
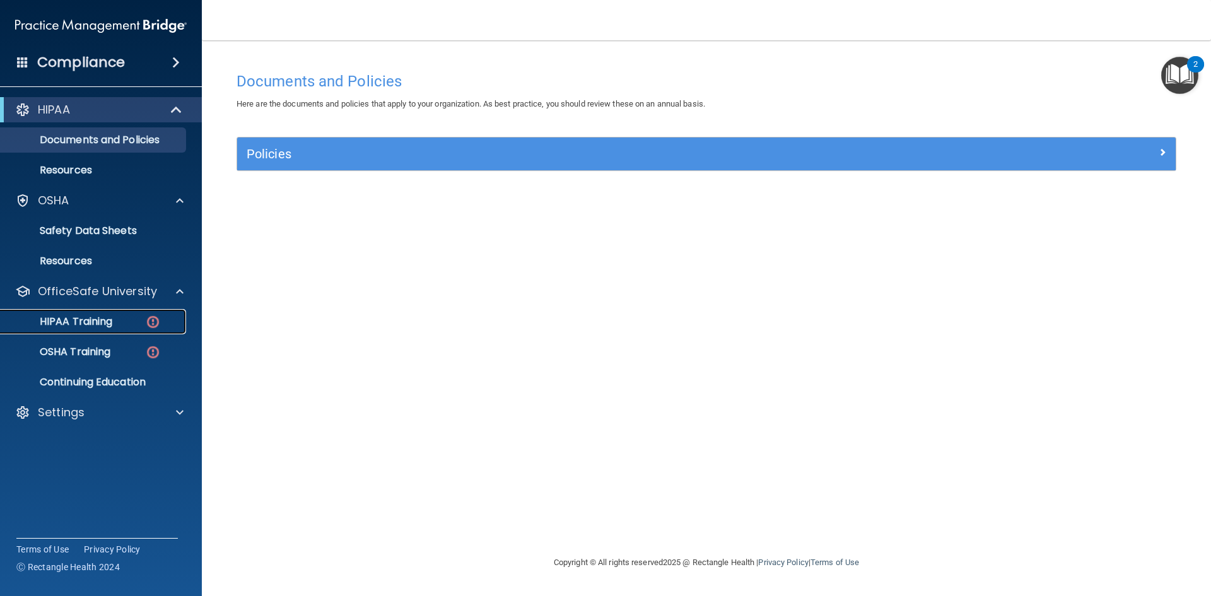
click at [158, 321] on img at bounding box center [153, 322] width 16 height 16
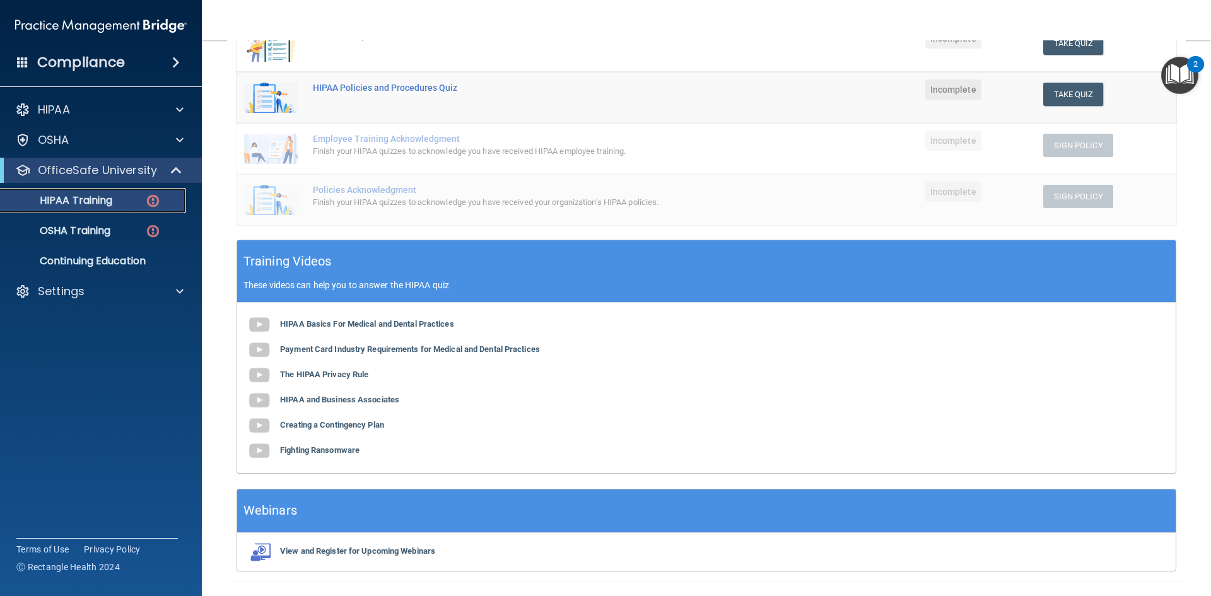
scroll to position [126, 0]
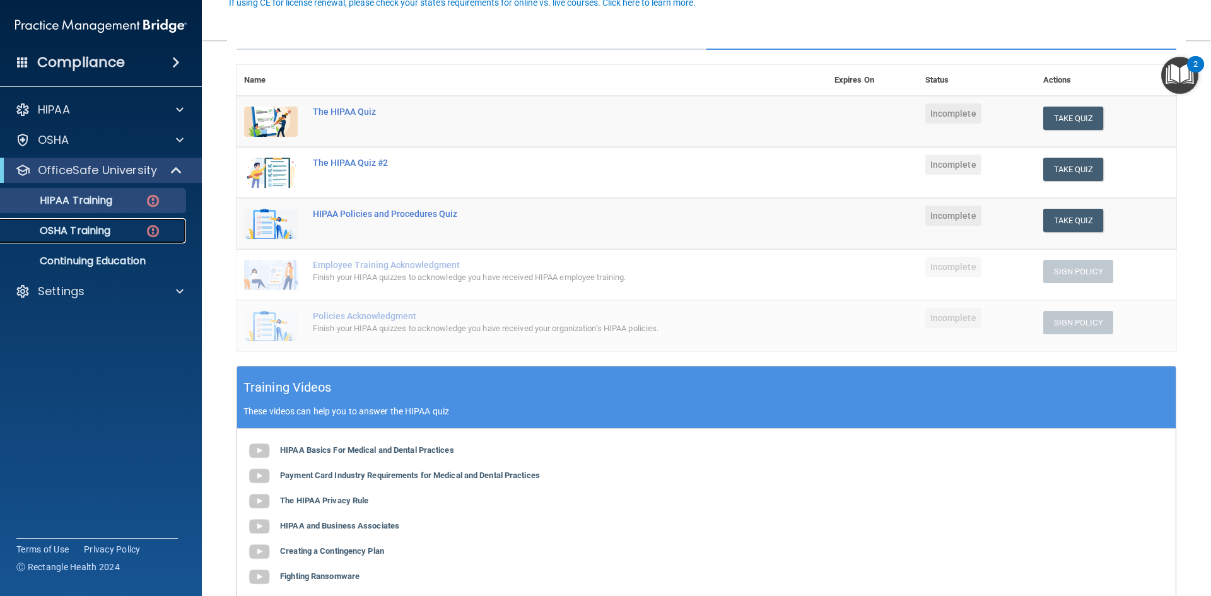
click at [154, 237] on img at bounding box center [153, 231] width 16 height 16
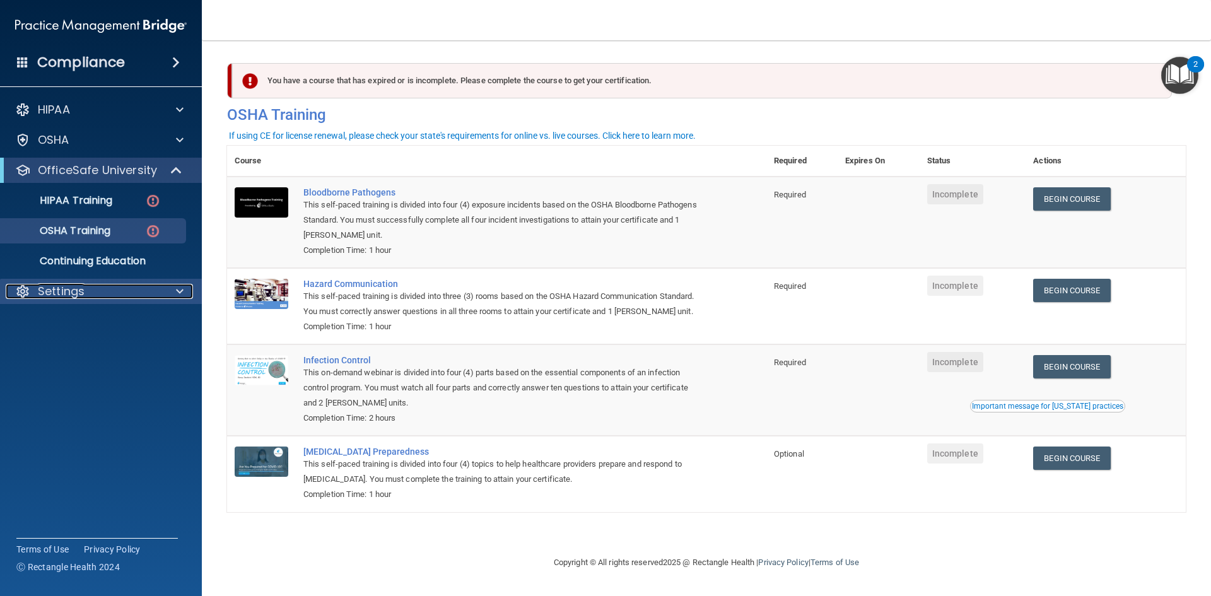
click at [78, 297] on p "Settings" at bounding box center [61, 291] width 47 height 15
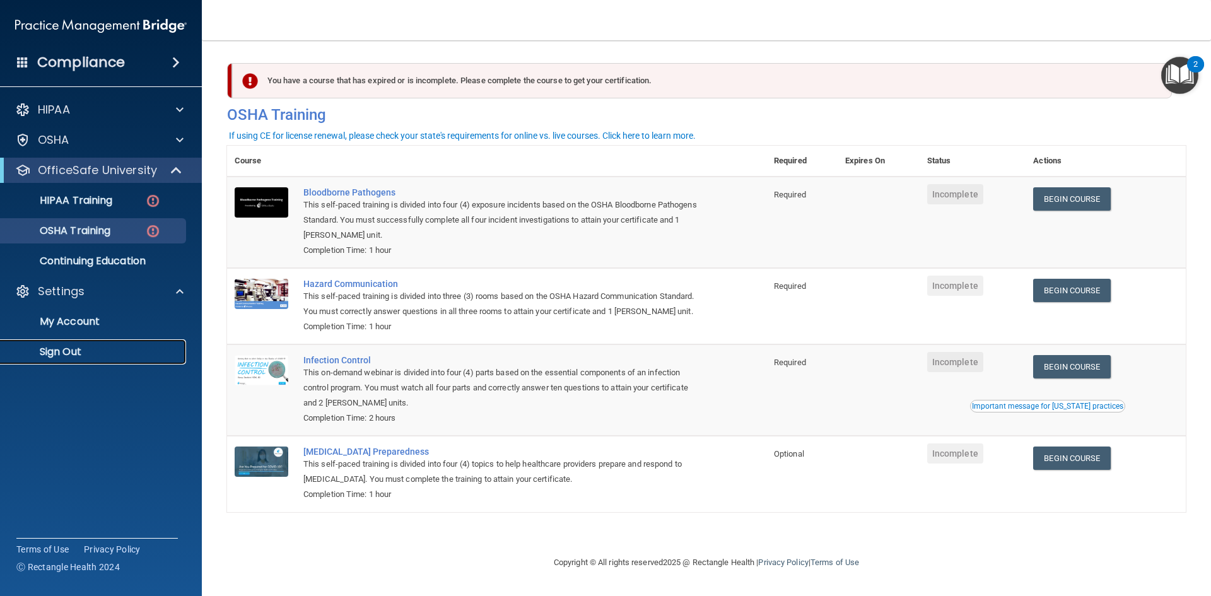
click at [81, 352] on p "Sign Out" at bounding box center [94, 352] width 172 height 13
